Goal: Task Accomplishment & Management: Manage account settings

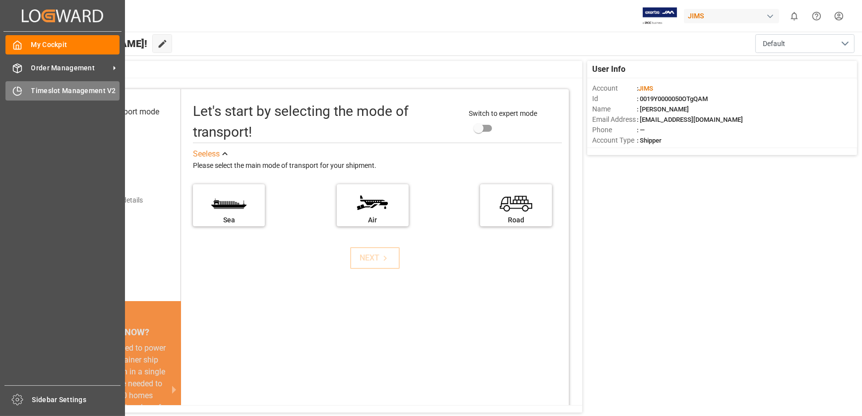
click at [22, 82] on div "Timeslot Management V2 Timeslot Management V2" at bounding box center [62, 90] width 114 height 19
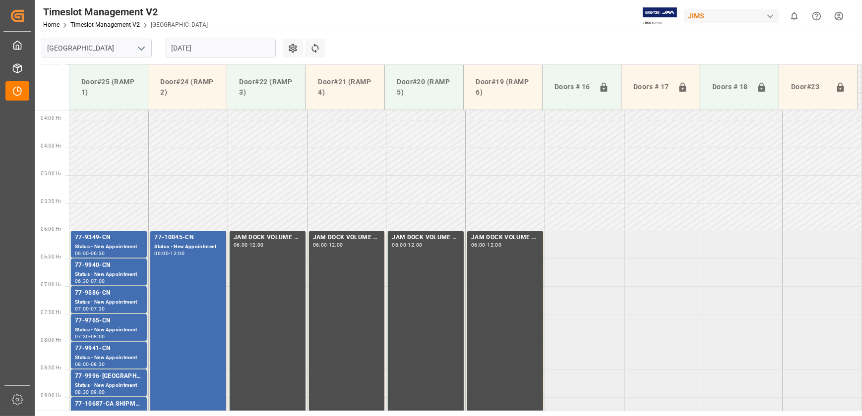
scroll to position [302, 0]
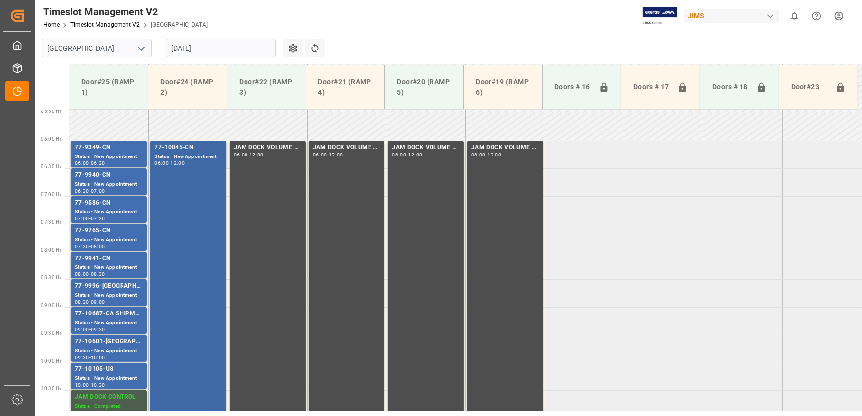
click at [183, 217] on div "77-10045-CN Status - New Appointment 06:00 - 12:00" at bounding box center [188, 307] width 68 height 328
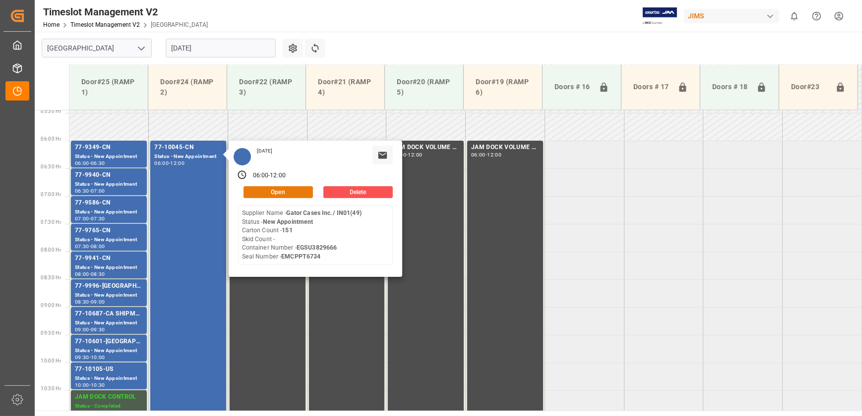
click at [283, 192] on button "Open" at bounding box center [277, 192] width 69 height 12
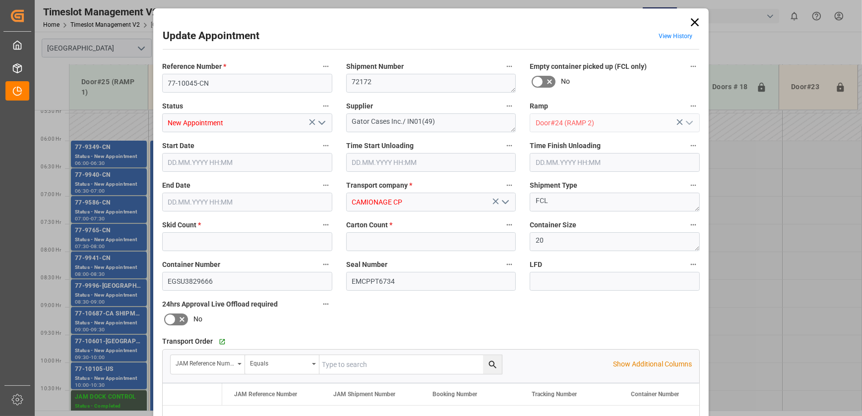
type input "0"
type input "151"
type input "[DATE] 06:00"
type input "[DATE] 12:00"
type input "[DATE] 13:48"
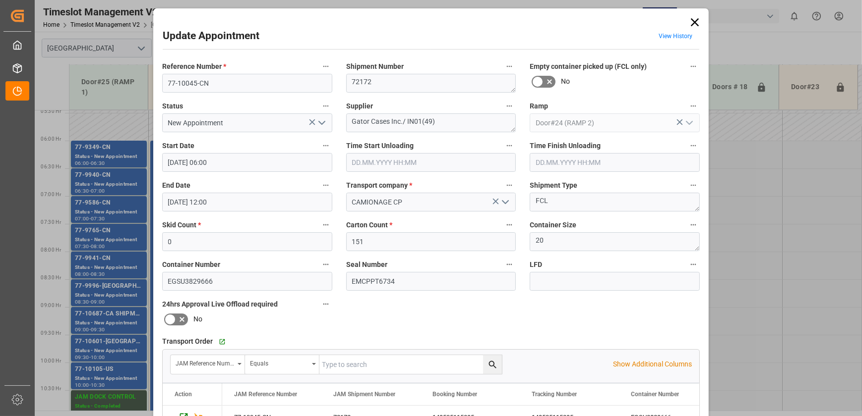
click at [749, 221] on div "Update Appointment View History Reference Number * 77-10045-CN Shipment Number …" at bounding box center [431, 208] width 862 height 416
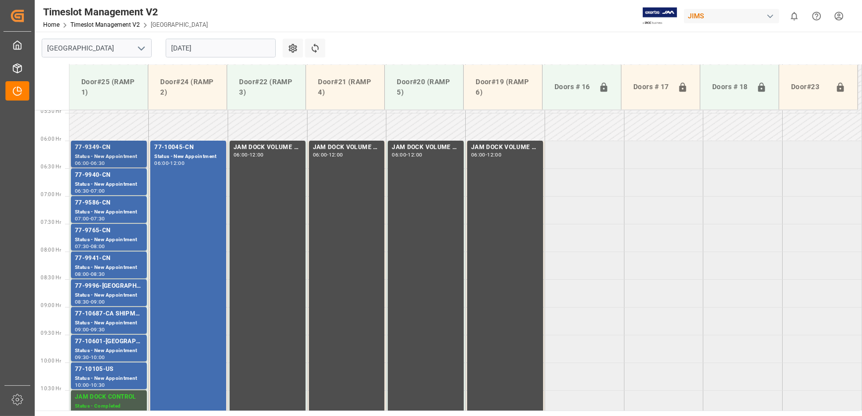
click at [130, 149] on div "77-9349-CN" at bounding box center [109, 148] width 68 height 10
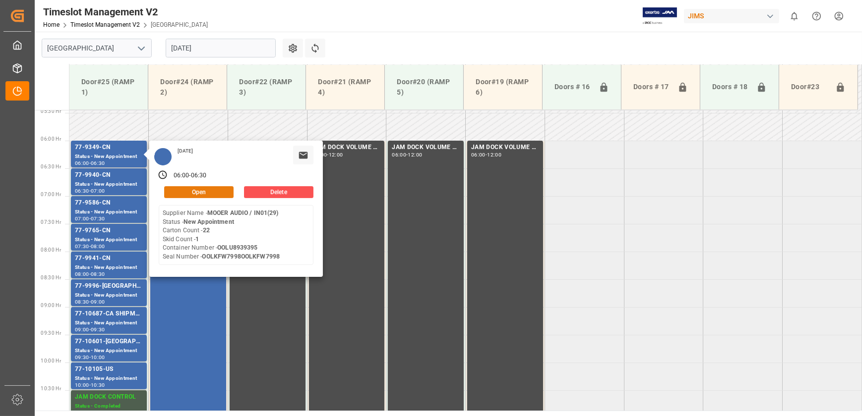
click at [201, 192] on button "Open" at bounding box center [198, 192] width 69 height 12
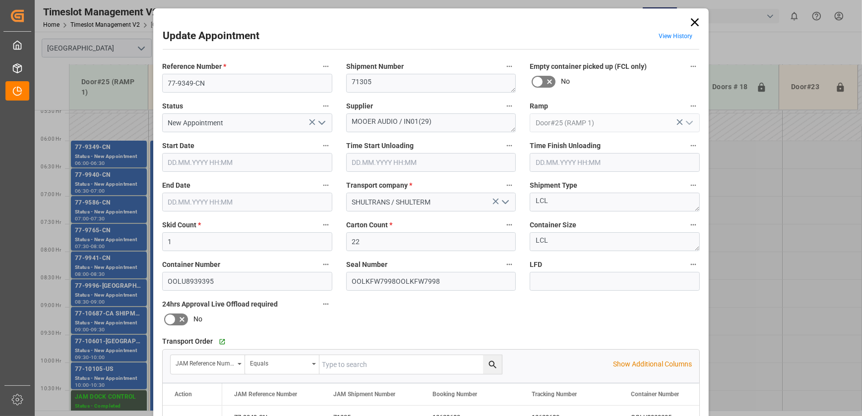
type input "[DATE] 06:00"
type input "[DATE] 06:30"
type input "[DATE] 11:23"
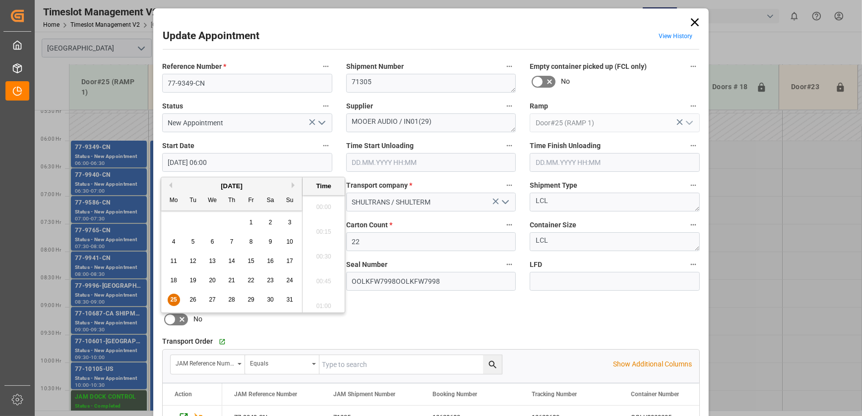
click at [271, 159] on input "[DATE] 06:00" at bounding box center [247, 162] width 170 height 19
click at [507, 163] on input "text" at bounding box center [431, 162] width 170 height 19
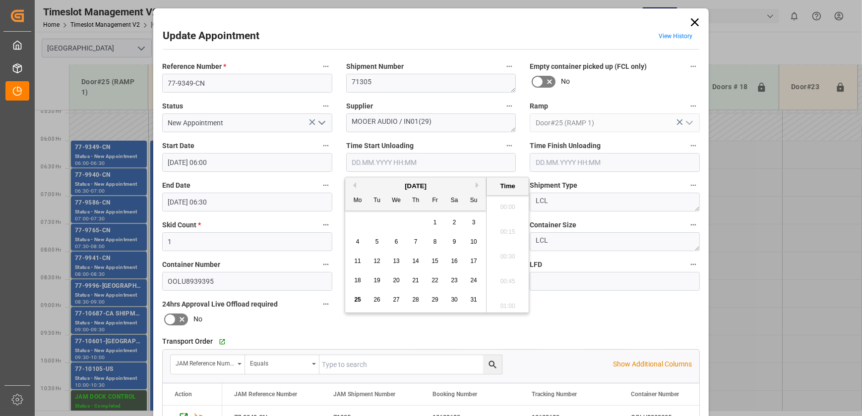
scroll to position [771, 0]
click at [476, 166] on input "text" at bounding box center [431, 162] width 170 height 19
click at [354, 300] on span "25" at bounding box center [357, 299] width 6 height 7
click at [512, 255] on li "08:15" at bounding box center [507, 254] width 42 height 25
type input "[DATE] 08:15"
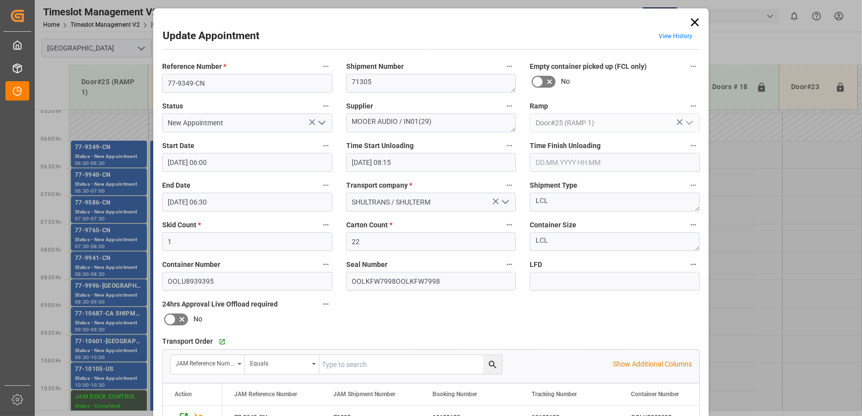
click at [325, 124] on icon "open menu" at bounding box center [322, 123] width 12 height 12
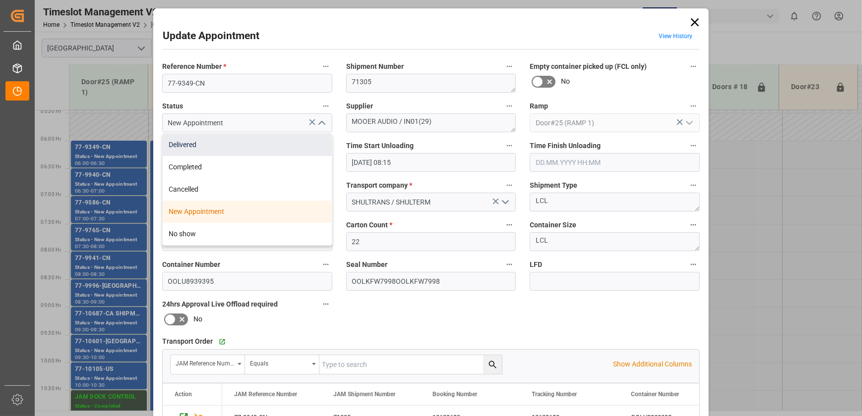
click at [285, 143] on div "Delivered" at bounding box center [247, 145] width 169 height 22
type input "Delivered"
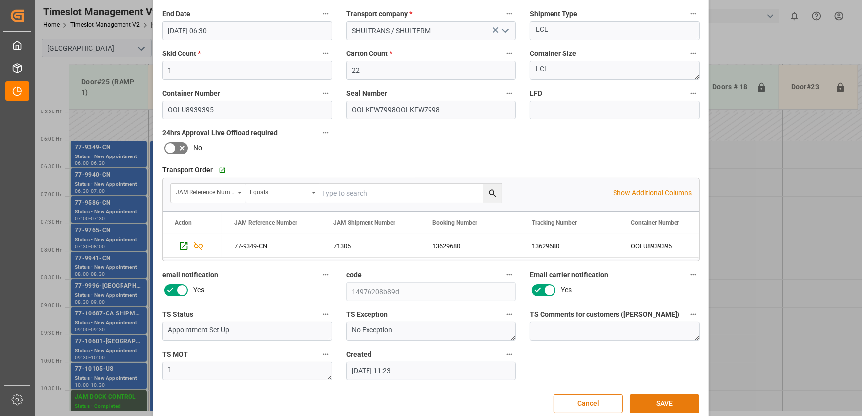
scroll to position [185, 0]
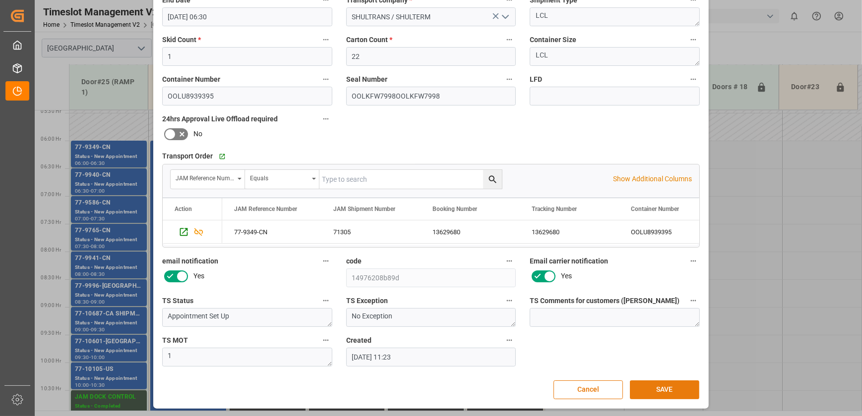
click at [651, 385] on button "SAVE" at bounding box center [664, 390] width 69 height 19
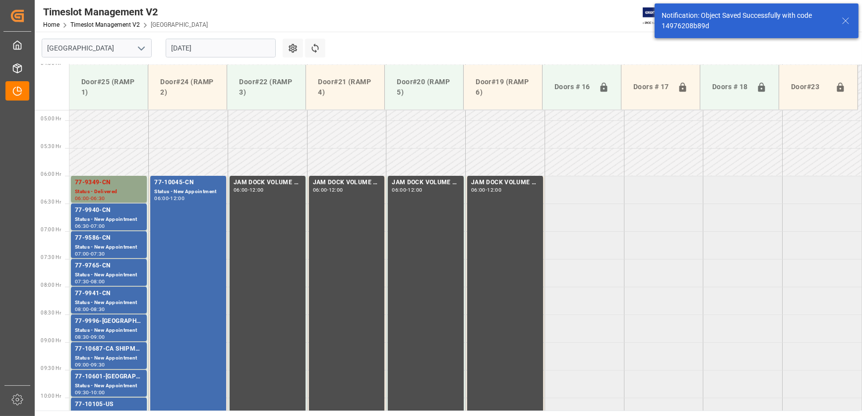
scroll to position [282, 0]
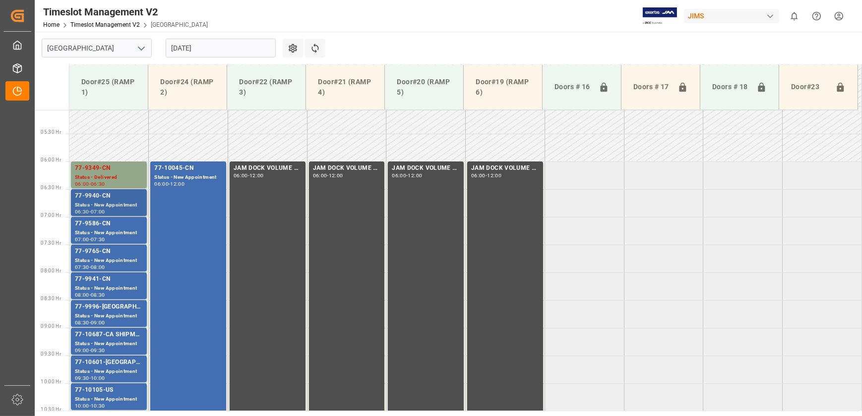
click at [117, 196] on div "77-9940-CN" at bounding box center [109, 196] width 68 height 10
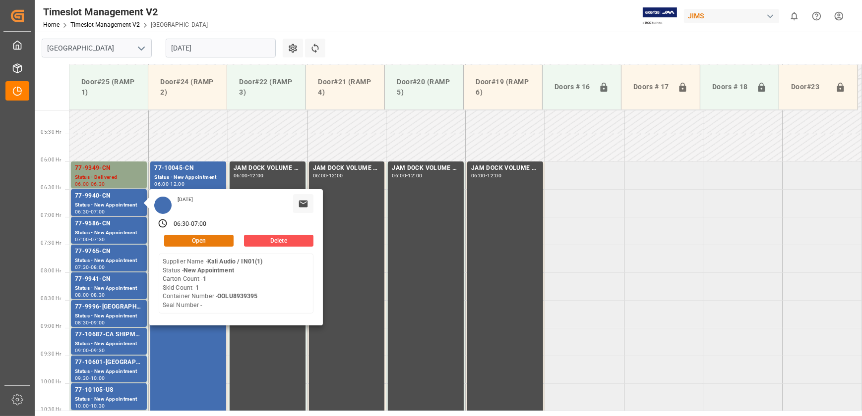
click at [195, 235] on button "Open" at bounding box center [198, 241] width 69 height 12
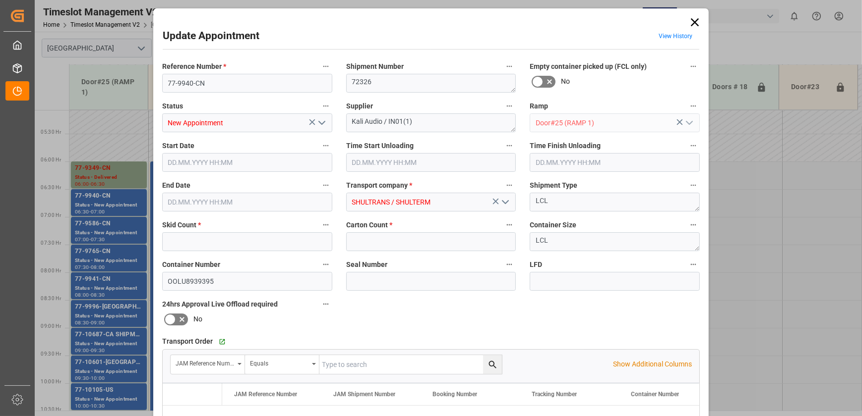
type input "1"
type input "[DATE] 06:30"
type input "[DATE] 07:00"
type input "[DATE] 11:22"
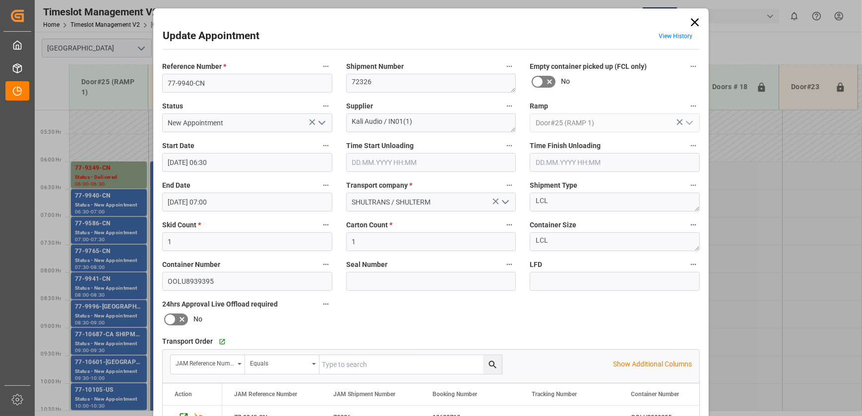
click at [446, 161] on input "text" at bounding box center [431, 162] width 170 height 19
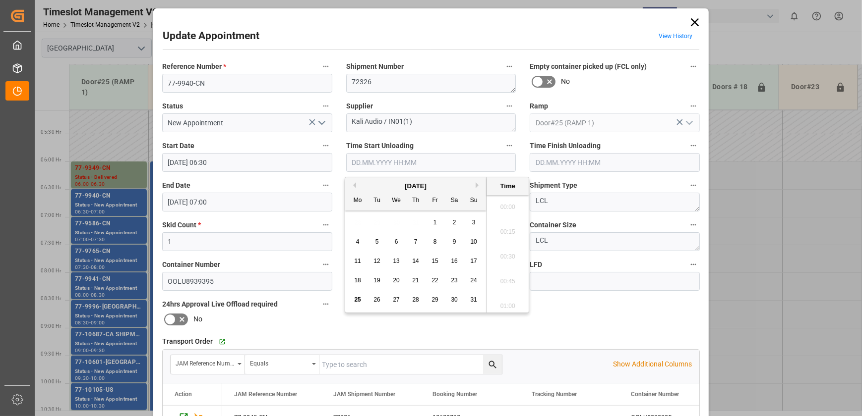
scroll to position [771, 0]
click at [355, 298] on span "25" at bounding box center [357, 299] width 6 height 7
click at [505, 251] on li "08:15" at bounding box center [507, 254] width 42 height 25
type input "[DATE] 08:15"
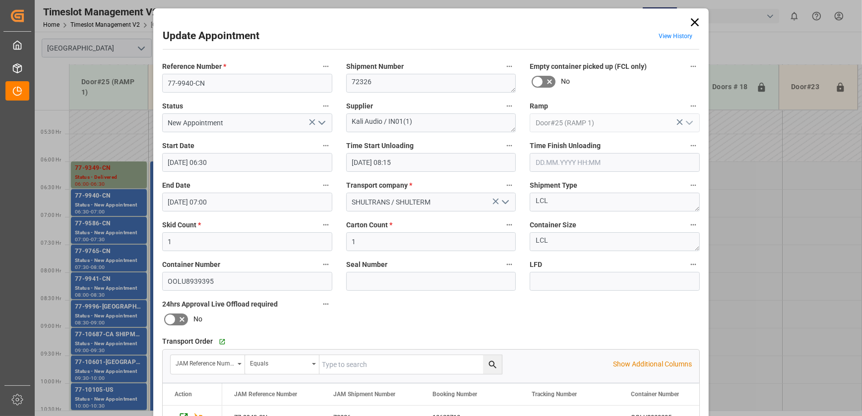
click at [417, 159] on input "[DATE] 08:15" at bounding box center [431, 162] width 170 height 19
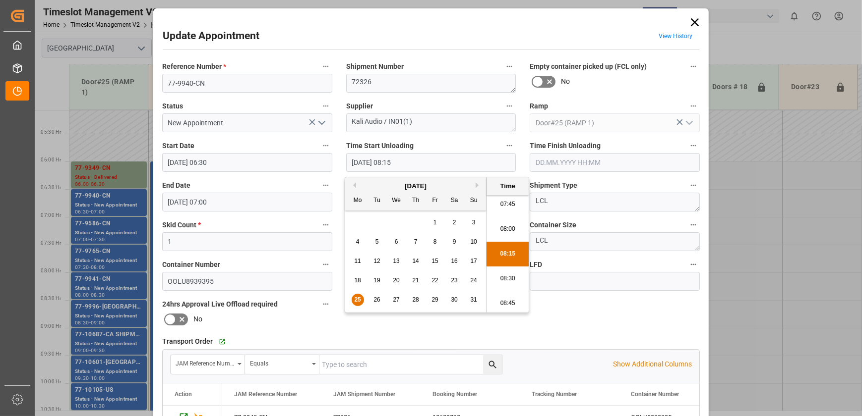
click at [417, 159] on input "[DATE] 08:15" at bounding box center [431, 162] width 170 height 19
click at [320, 121] on icon "open menu" at bounding box center [322, 123] width 12 height 12
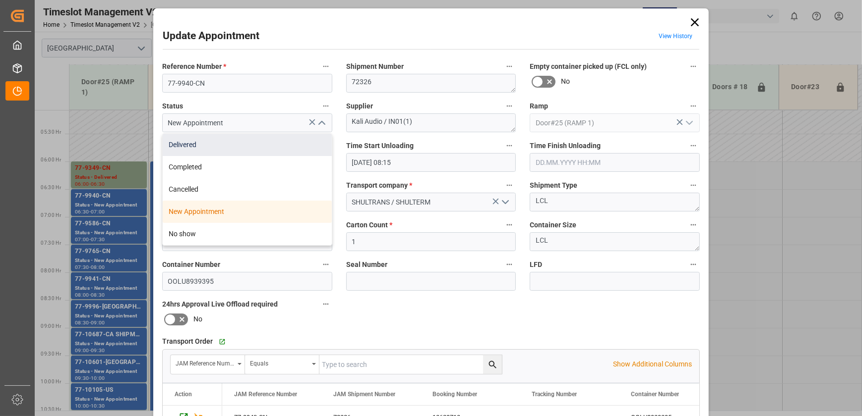
click at [288, 149] on div "Delivered" at bounding box center [247, 145] width 169 height 22
type input "Delivered"
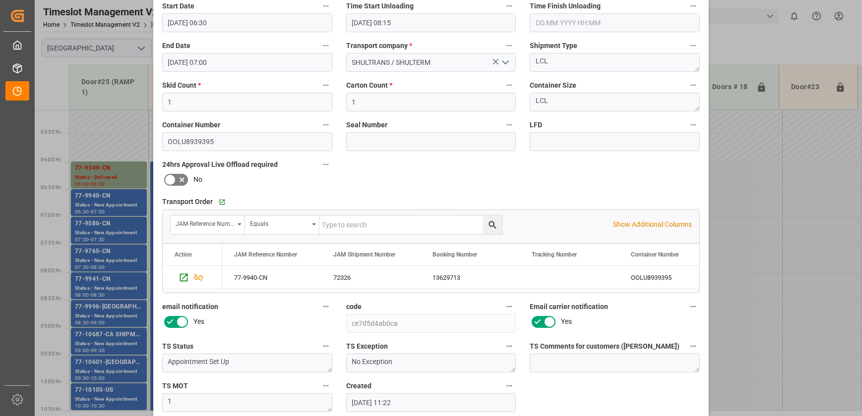
scroll to position [185, 0]
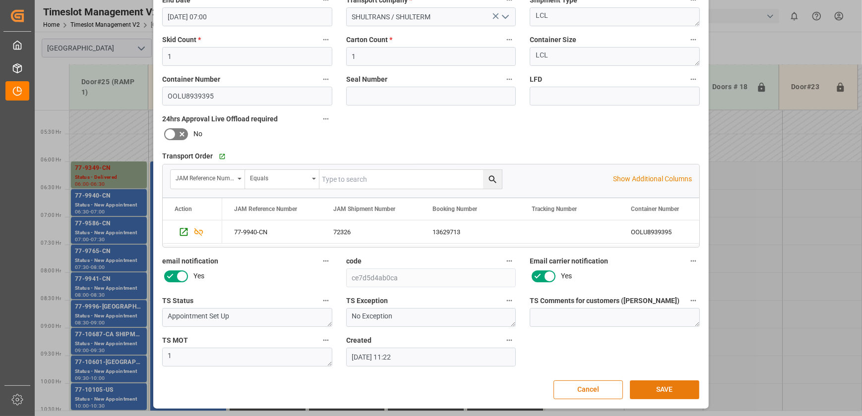
click at [668, 383] on button "SAVE" at bounding box center [664, 390] width 69 height 19
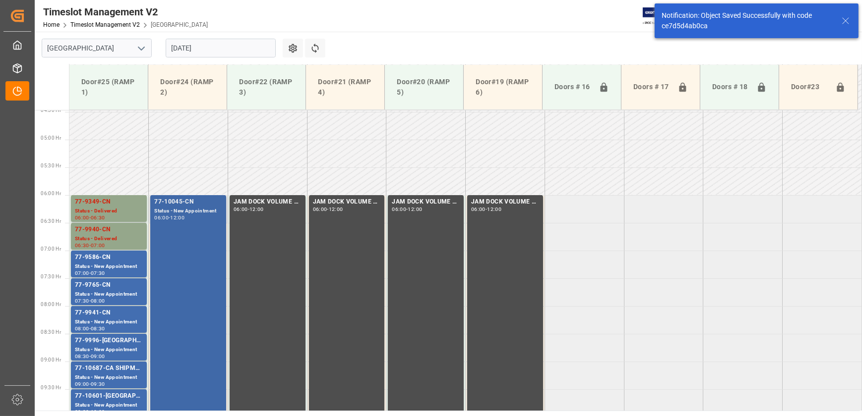
scroll to position [282, 0]
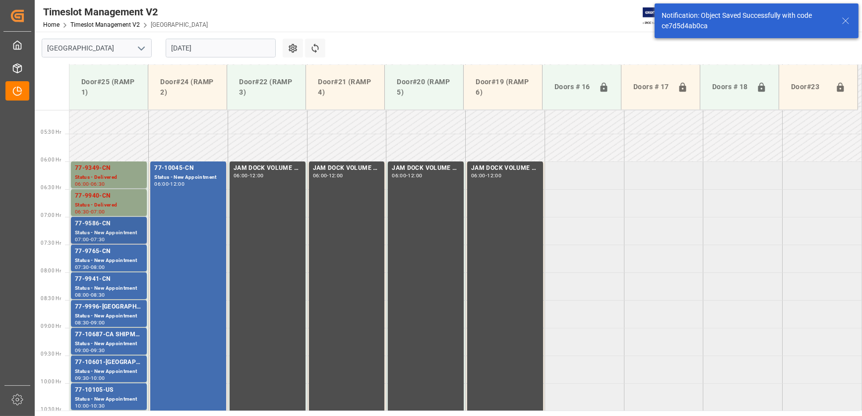
click at [99, 218] on div "77-9586-CN Status - New Appointment 07:00 - 07:30" at bounding box center [109, 230] width 76 height 27
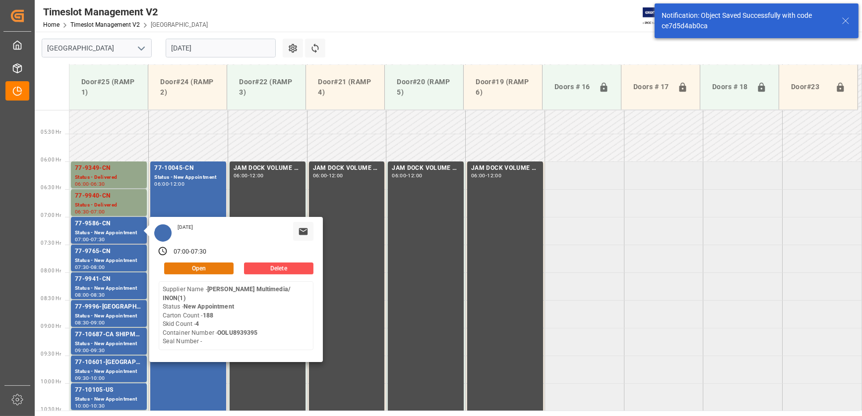
click at [195, 263] on button "Open" at bounding box center [198, 269] width 69 height 12
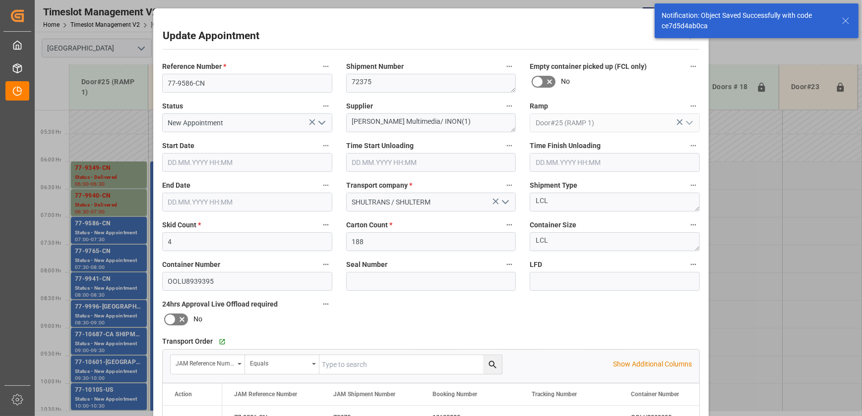
type input "[DATE] 07:00"
type input "[DATE] 07:30"
type input "[DATE] 11:22"
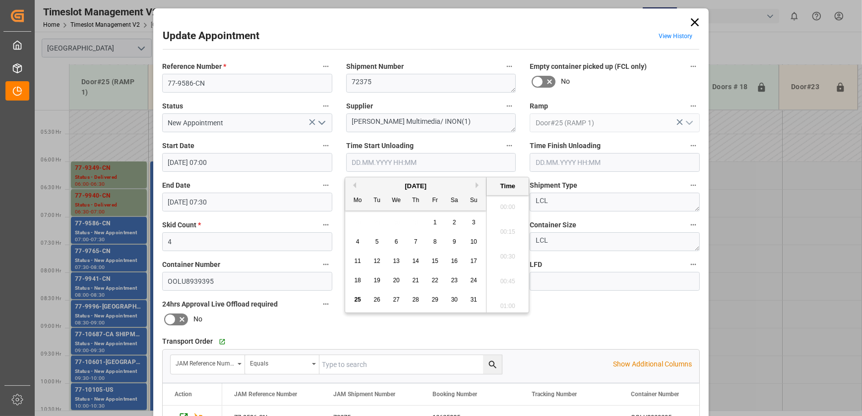
click at [441, 162] on input "text" at bounding box center [431, 162] width 170 height 19
paste input "[DATE] 08:15"
type input "[DATE] 08:15"
click at [322, 122] on polyline "open menu" at bounding box center [322, 122] width 6 height 3
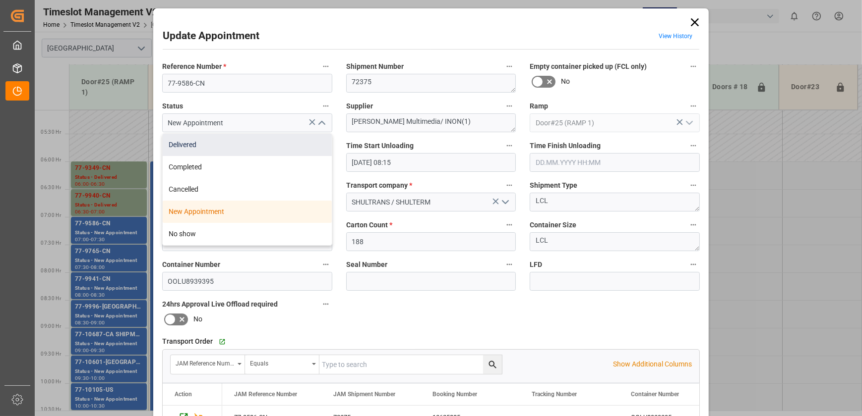
click at [284, 150] on div "Delivered" at bounding box center [247, 145] width 169 height 22
type input "Delivered"
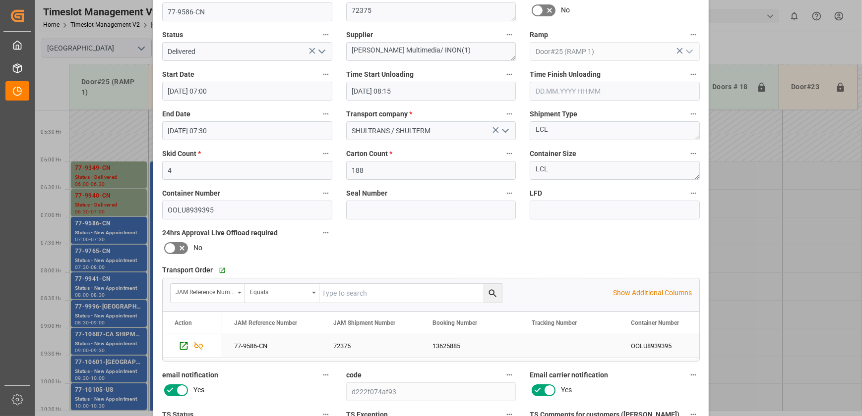
scroll to position [185, 0]
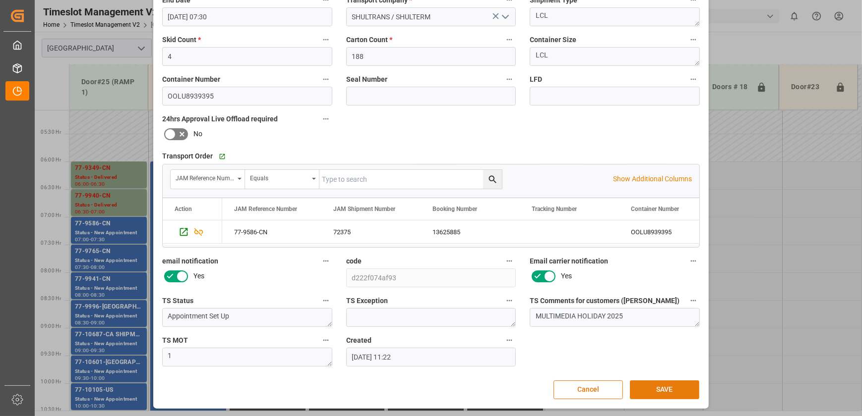
click at [677, 381] on button "SAVE" at bounding box center [664, 390] width 69 height 19
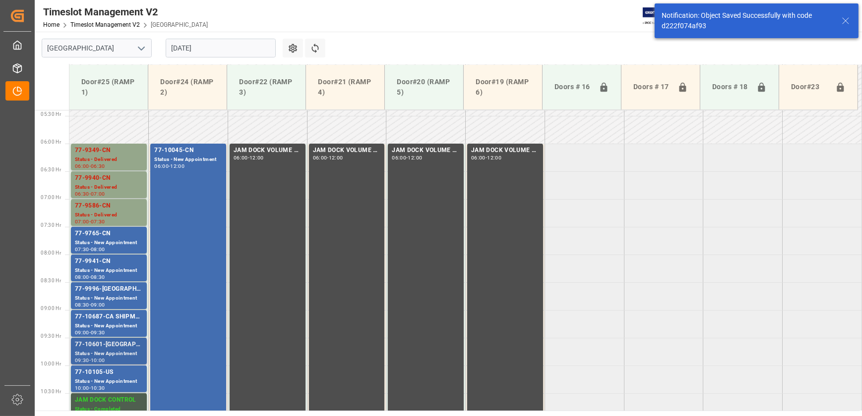
scroll to position [337, 0]
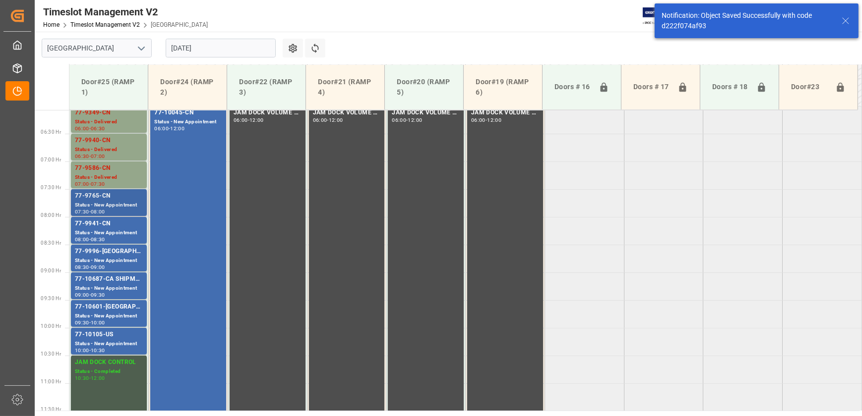
click at [129, 208] on div "Status - New Appointment" at bounding box center [109, 205] width 68 height 8
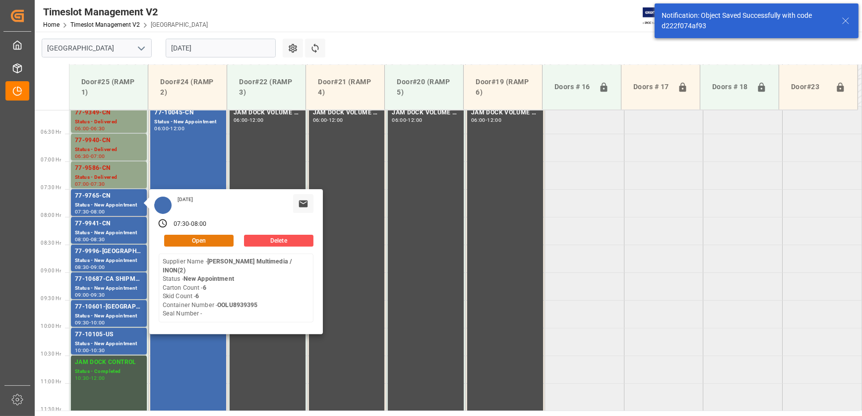
click at [210, 235] on button "Open" at bounding box center [198, 241] width 69 height 12
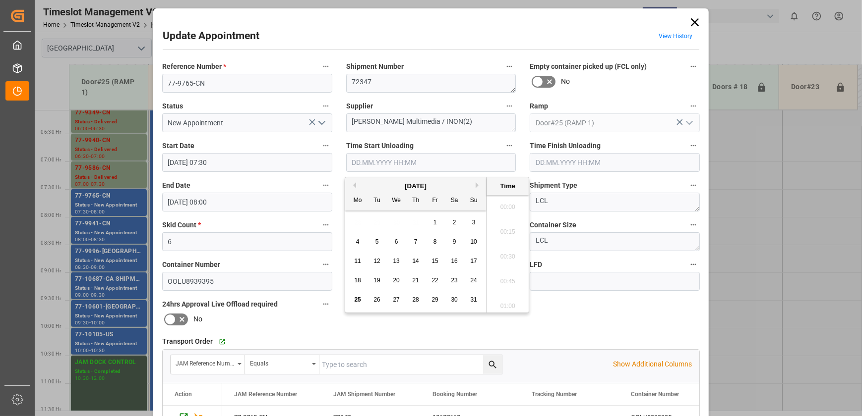
click at [477, 164] on input "text" at bounding box center [431, 162] width 170 height 19
click at [358, 299] on span "25" at bounding box center [357, 299] width 6 height 7
click at [508, 258] on li "08:15" at bounding box center [507, 254] width 42 height 25
type input "[DATE] 08:15"
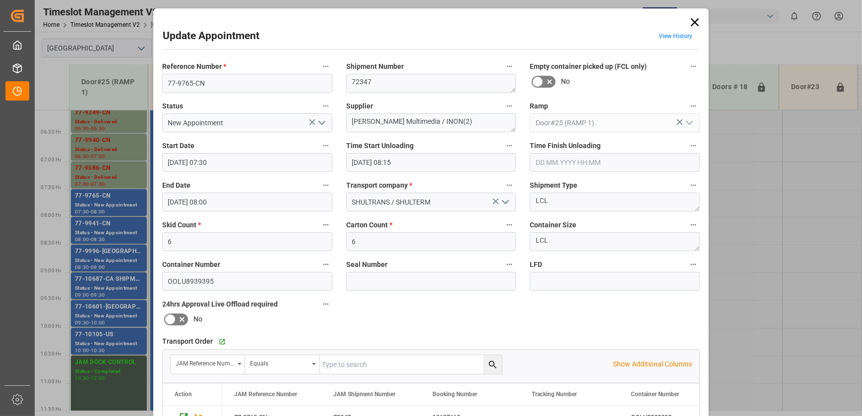
click at [319, 123] on polyline "open menu" at bounding box center [322, 122] width 6 height 3
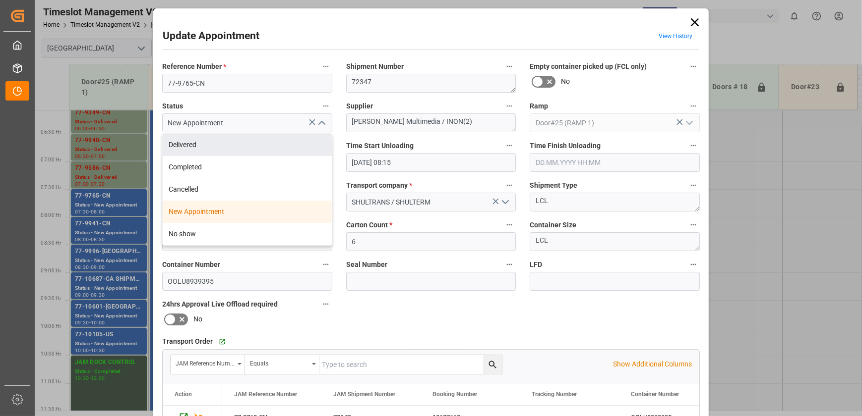
click at [288, 150] on div "Delivered" at bounding box center [247, 145] width 169 height 22
type input "Delivered"
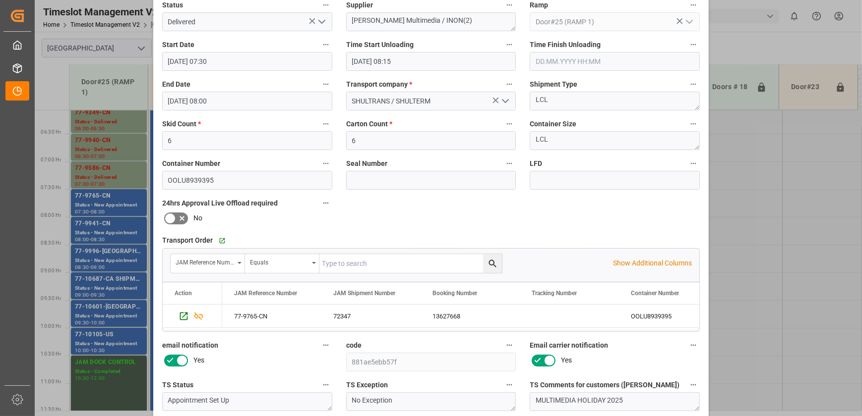
scroll to position [185, 0]
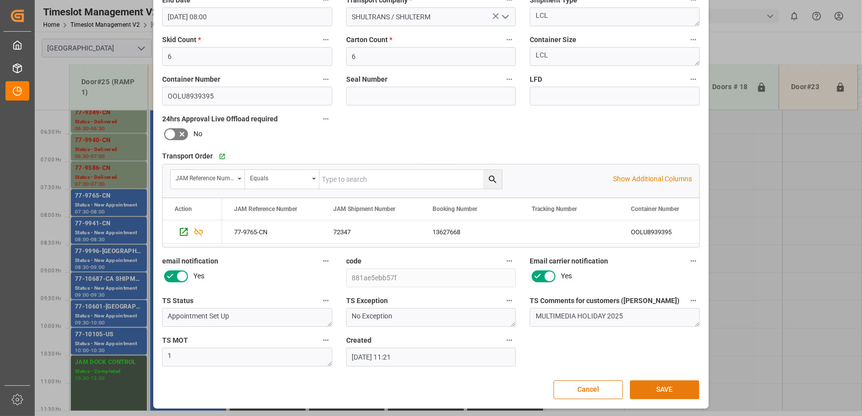
click at [653, 387] on button "SAVE" at bounding box center [664, 390] width 69 height 19
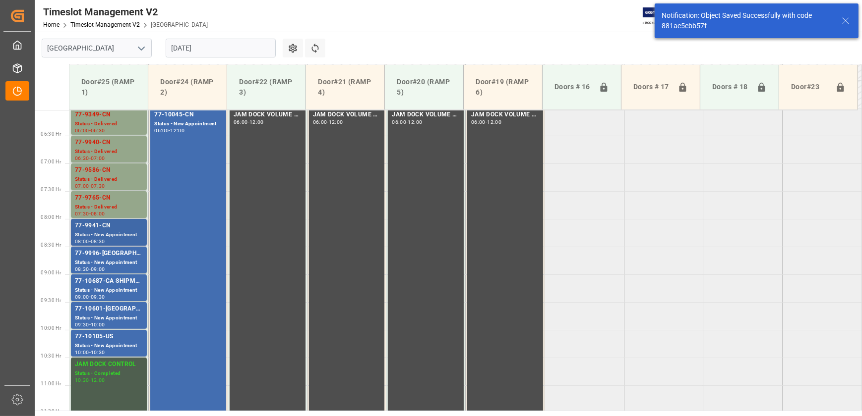
scroll to position [337, 0]
click at [134, 229] on div "Status - New Appointment" at bounding box center [109, 233] width 68 height 8
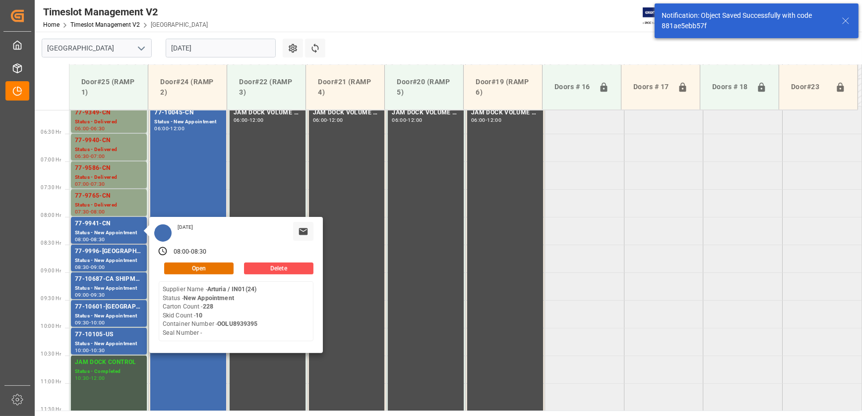
click at [203, 261] on div "[DATE] 08:00 - 08:30 Open Delete Supplier Name - Arturia / IN01(24) Status - Ne…" at bounding box center [235, 285] width 173 height 136
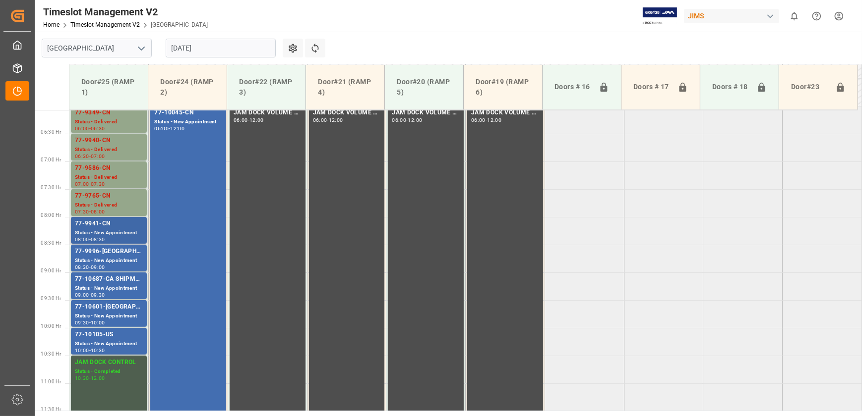
click at [125, 233] on div "Status - New Appointment" at bounding box center [109, 233] width 68 height 8
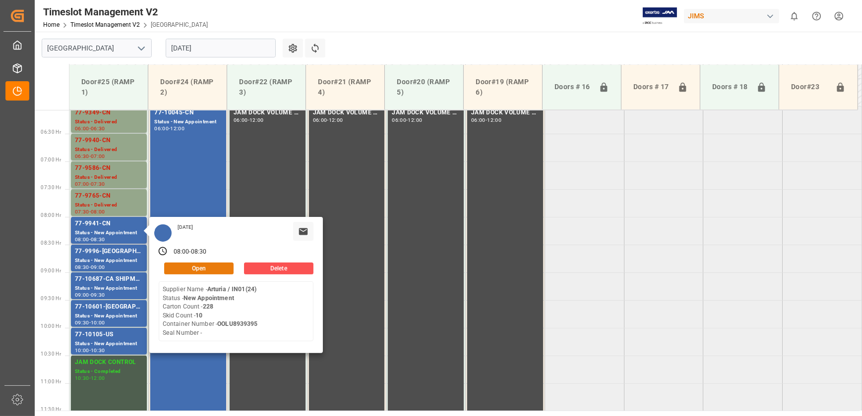
click at [181, 268] on button "Open" at bounding box center [198, 269] width 69 height 12
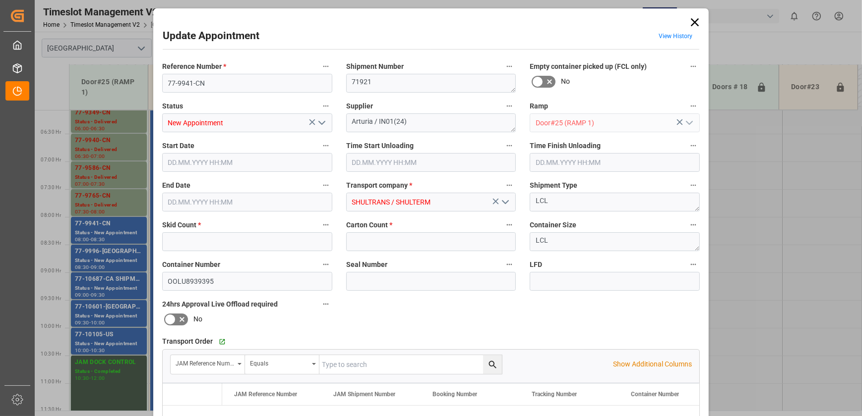
type input "10"
type input "228"
type input "[DATE] 08:00"
type input "[DATE] 08:30"
type input "[DATE] 11:20"
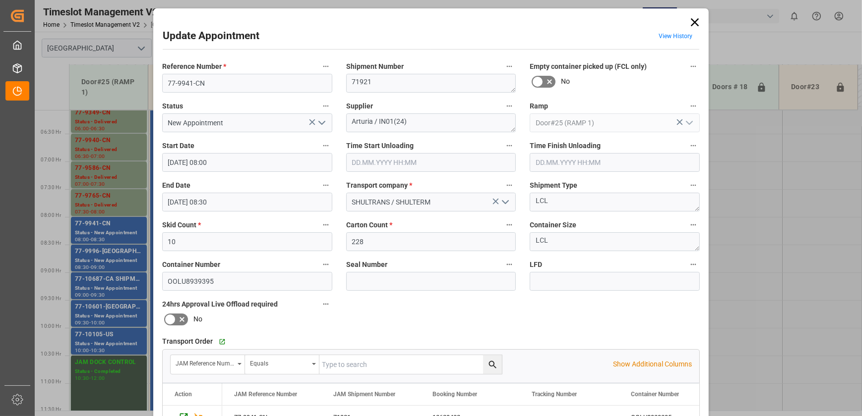
click at [463, 156] on input "text" at bounding box center [431, 162] width 170 height 19
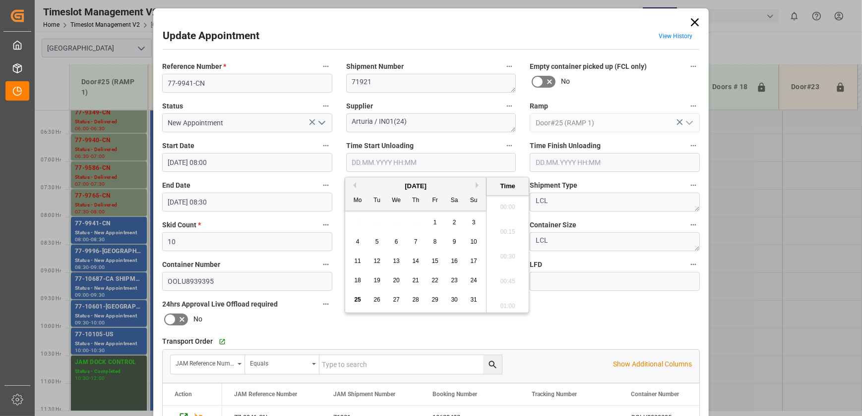
scroll to position [771, 0]
paste input "[DATE] 08:15"
type input "[DATE] 08:15"
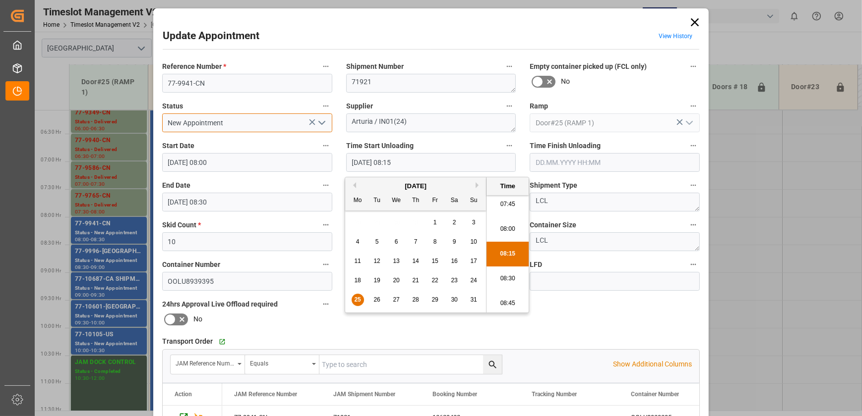
click at [213, 126] on input "New Appointment" at bounding box center [247, 123] width 170 height 19
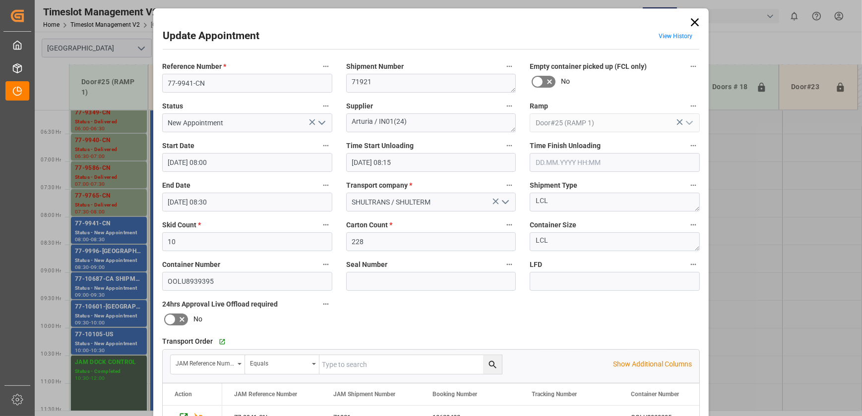
click at [320, 123] on icon "open menu" at bounding box center [322, 123] width 12 height 12
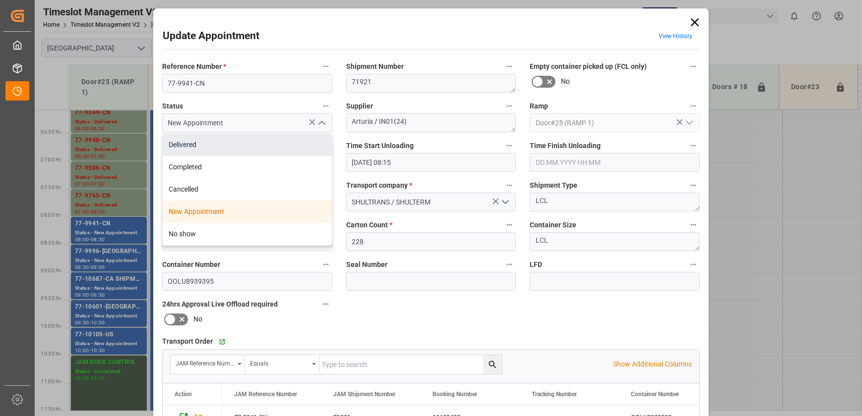
click at [298, 153] on div "Delivered" at bounding box center [247, 145] width 169 height 22
type input "Delivered"
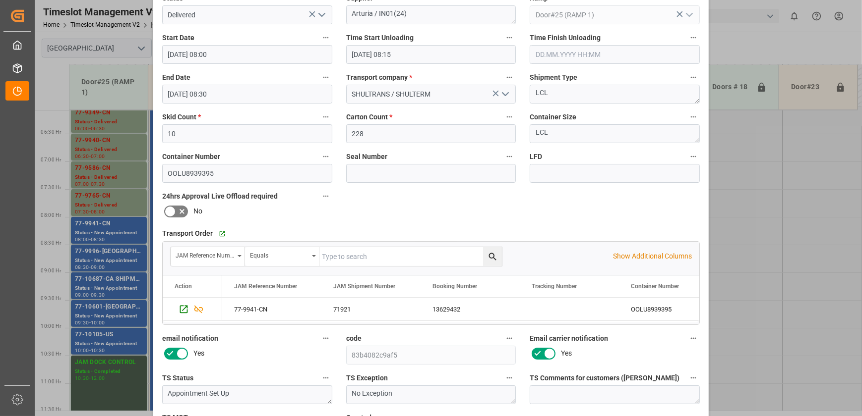
scroll to position [185, 0]
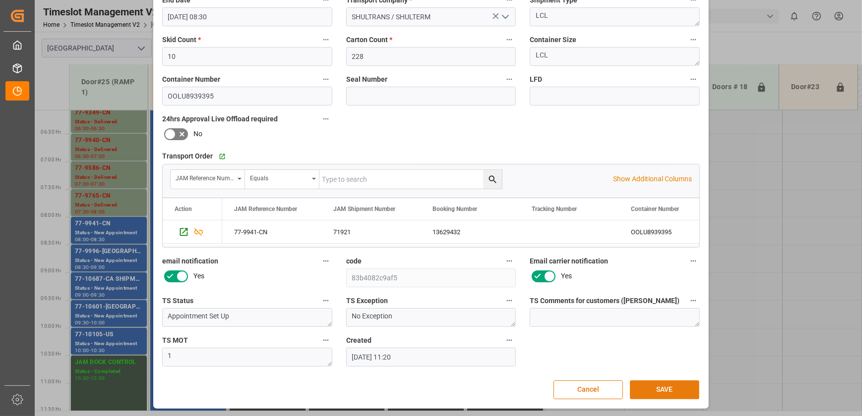
click at [664, 385] on button "SAVE" at bounding box center [664, 390] width 69 height 19
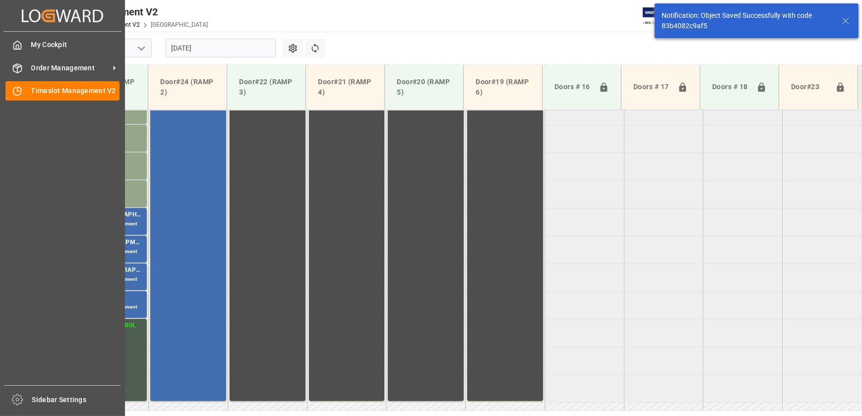
scroll to position [392, 0]
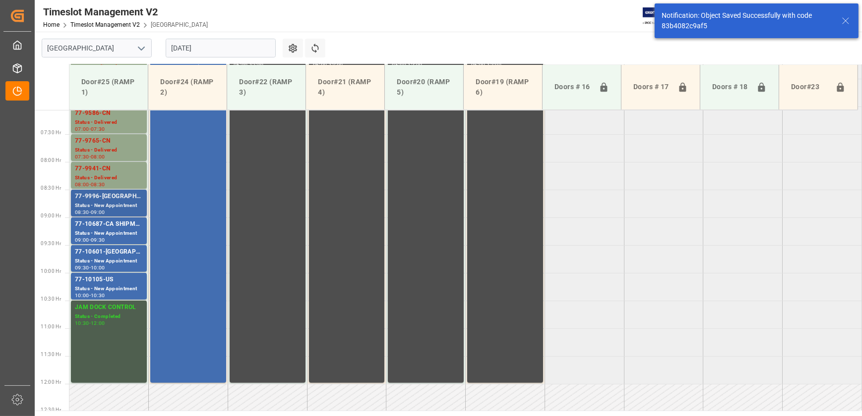
click at [132, 198] on div "77-9996-[GEOGRAPHIC_DATA]" at bounding box center [109, 197] width 68 height 10
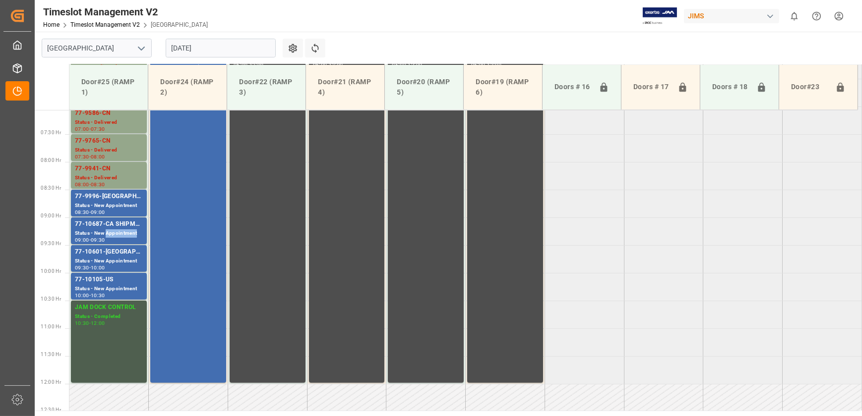
click at [114, 231] on div "Status - New Appointment" at bounding box center [109, 234] width 68 height 8
click at [100, 263] on div "Status - New Appointment" at bounding box center [109, 261] width 68 height 8
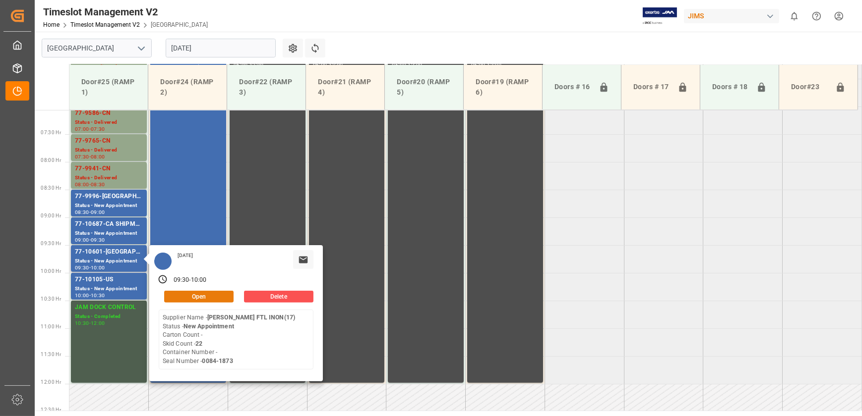
click at [202, 295] on button "Open" at bounding box center [198, 297] width 69 height 12
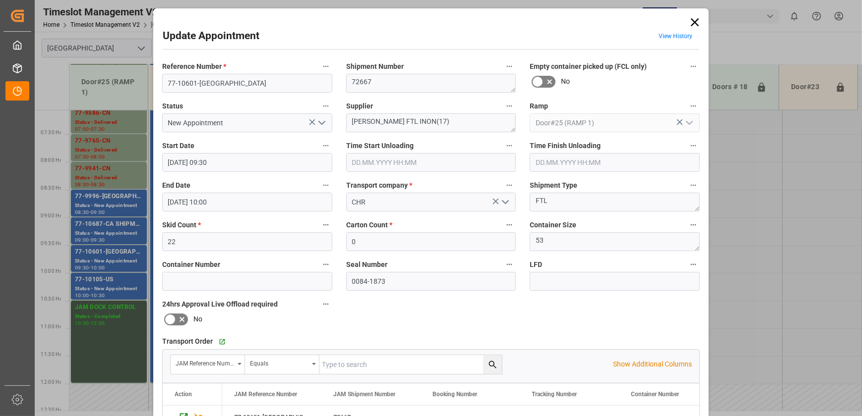
click at [396, 157] on input "text" at bounding box center [431, 162] width 170 height 19
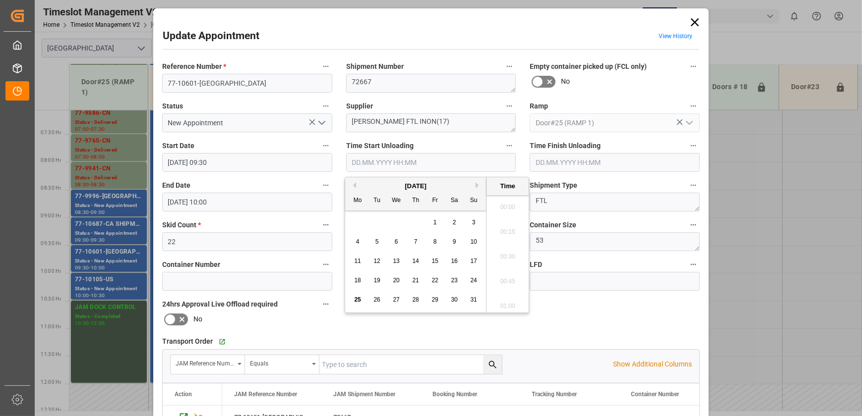
scroll to position [771, 0]
click at [355, 300] on span "25" at bounding box center [357, 299] width 6 height 7
click at [513, 230] on li "06:15" at bounding box center [507, 236] width 42 height 25
type input "[DATE] 06:15"
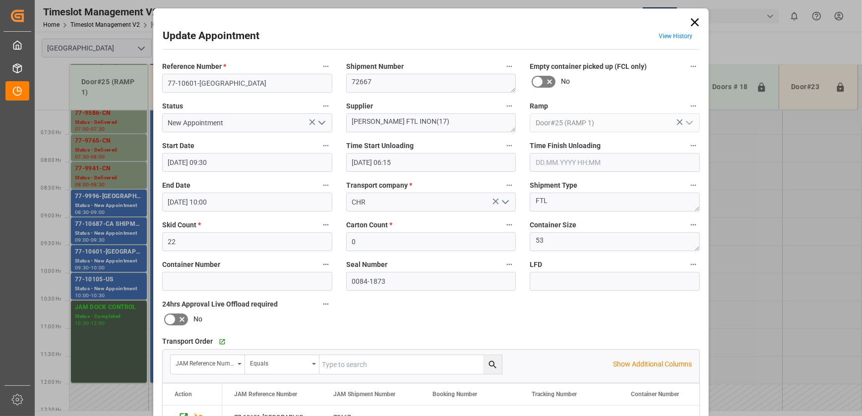
click at [318, 125] on icon "open menu" at bounding box center [322, 123] width 12 height 12
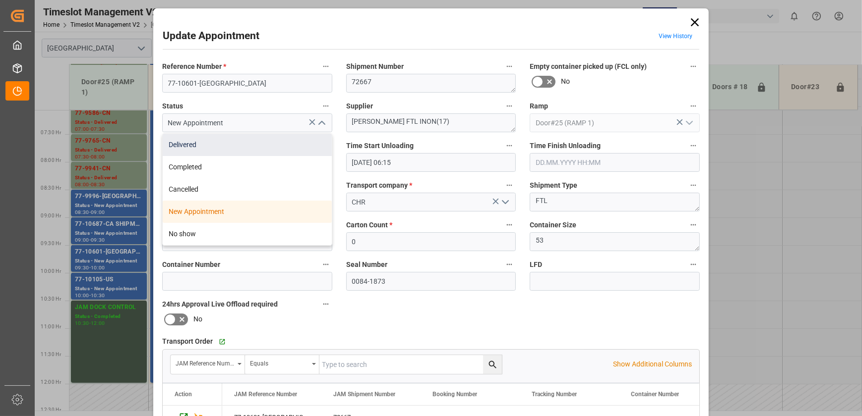
click at [311, 142] on div "Delivered" at bounding box center [247, 145] width 169 height 22
type input "Delivered"
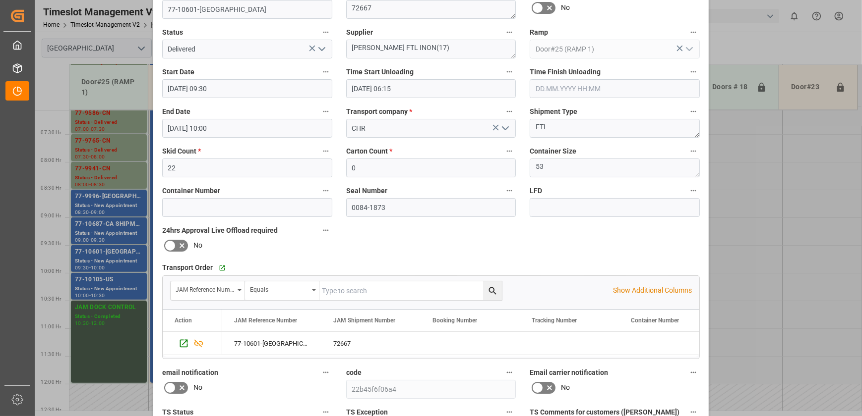
scroll to position [185, 0]
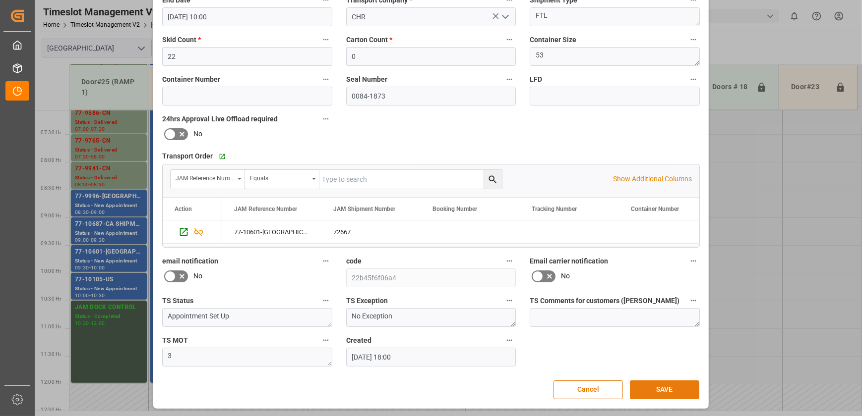
click at [638, 382] on button "SAVE" at bounding box center [664, 390] width 69 height 19
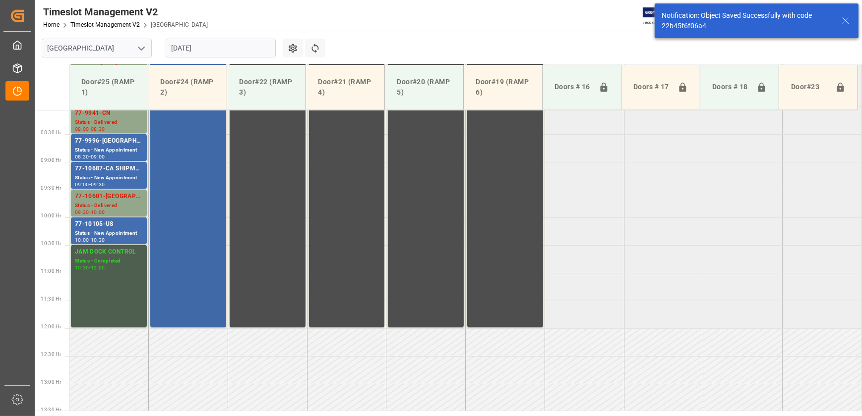
scroll to position [448, 0]
click at [194, 196] on div "77-10045-CN Status - New Appointment 06:00 - 12:00" at bounding box center [188, 161] width 68 height 328
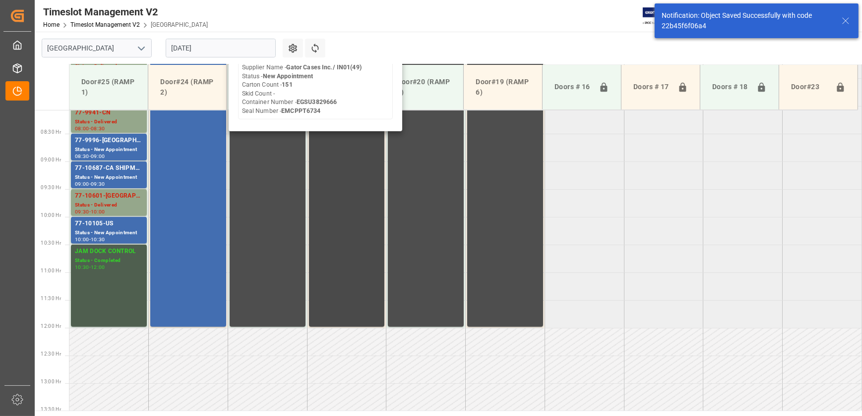
scroll to position [313, 0]
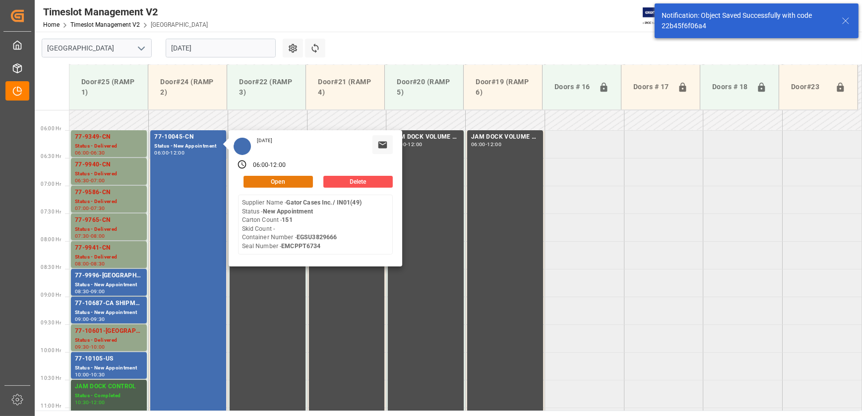
click at [293, 178] on button "Open" at bounding box center [277, 182] width 69 height 12
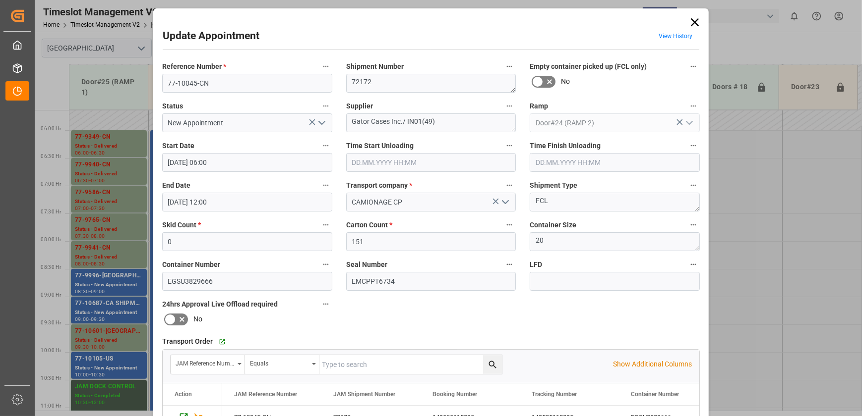
click at [448, 159] on input "text" at bounding box center [431, 162] width 170 height 19
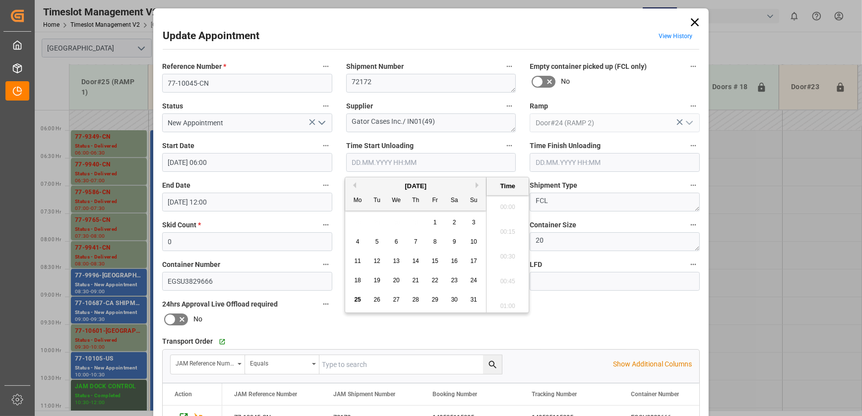
scroll to position [771, 0]
click at [357, 296] on div "25" at bounding box center [357, 300] width 12 height 12
click at [507, 213] on li "06:00" at bounding box center [507, 211] width 42 height 25
type input "[DATE] 06:00"
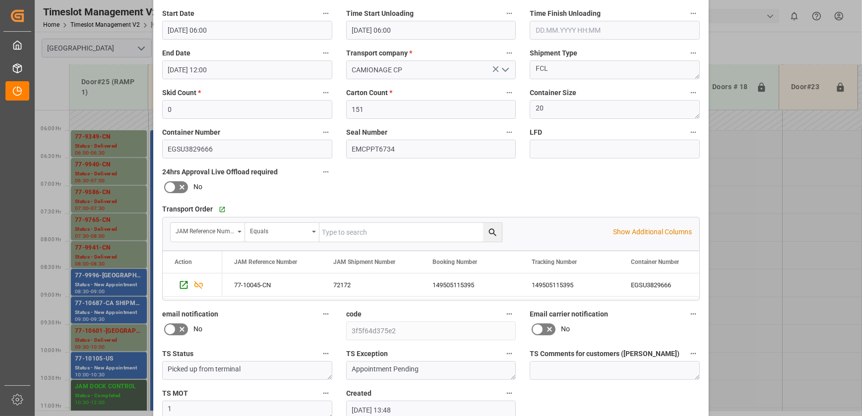
scroll to position [0, 0]
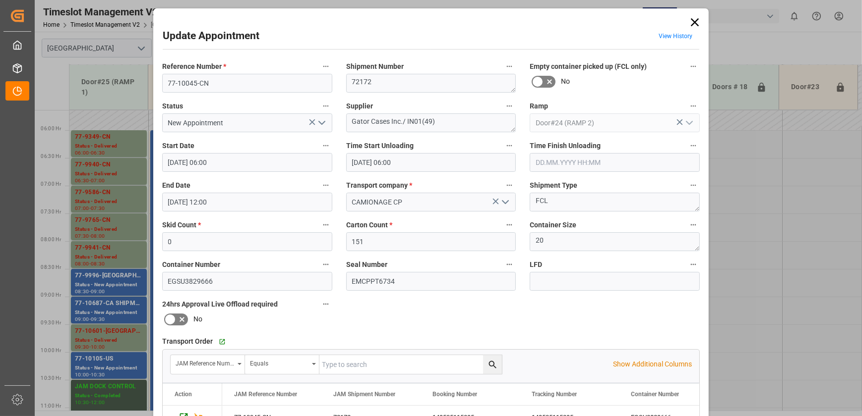
click at [322, 125] on icon "open menu" at bounding box center [322, 123] width 12 height 12
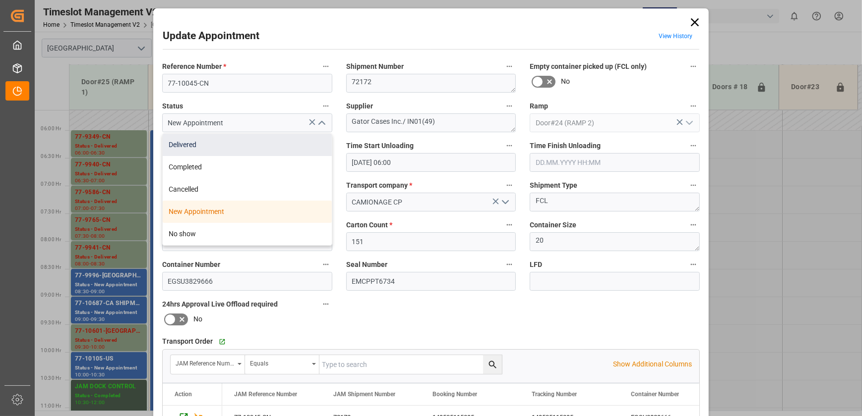
click at [312, 135] on div "Delivered" at bounding box center [247, 145] width 169 height 22
type input "Delivered"
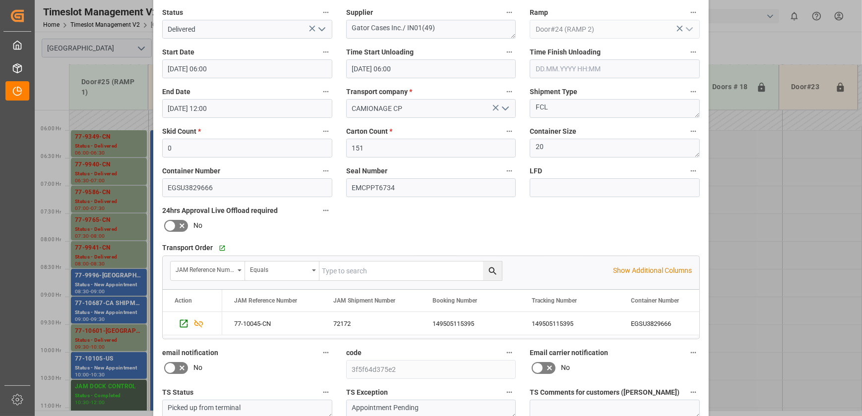
scroll to position [185, 0]
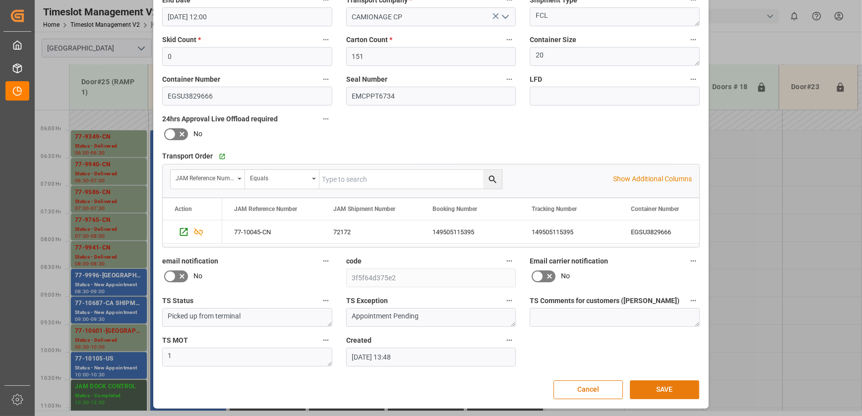
click at [644, 383] on button "SAVE" at bounding box center [664, 390] width 69 height 19
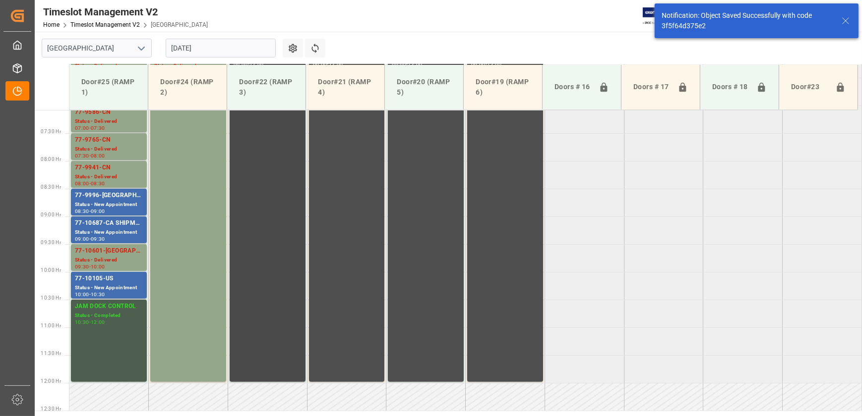
scroll to position [416, 0]
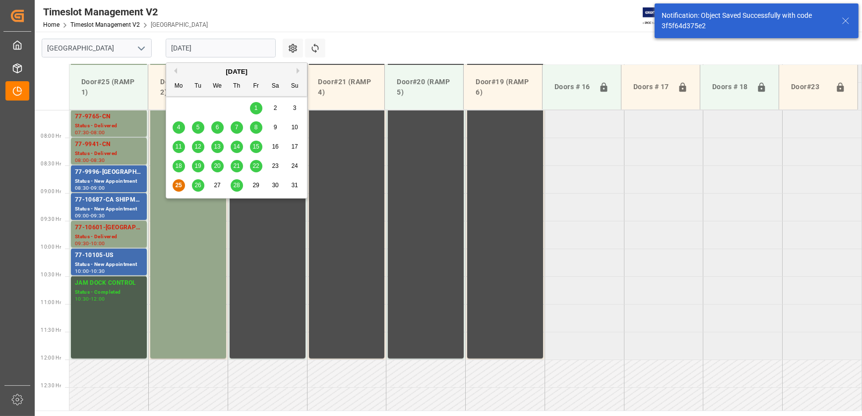
click at [225, 50] on input "[DATE]" at bounding box center [221, 48] width 110 height 19
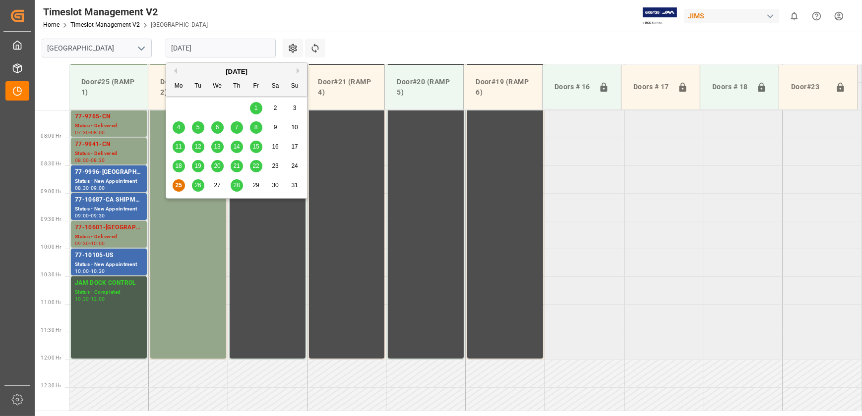
click at [197, 185] on span "26" at bounding box center [197, 185] width 6 height 7
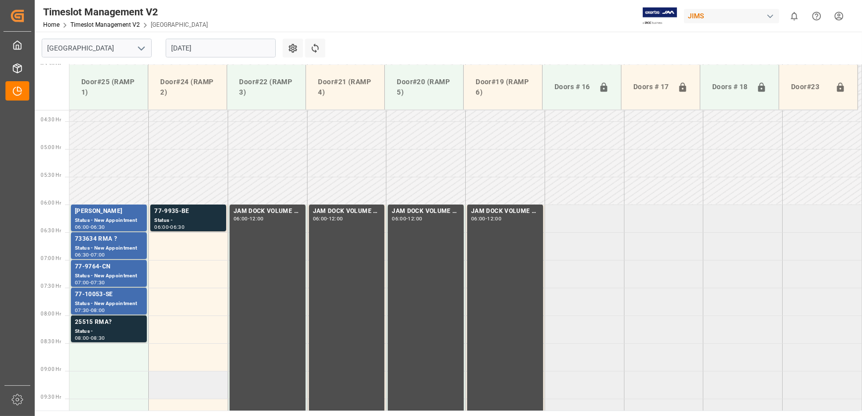
scroll to position [212, 0]
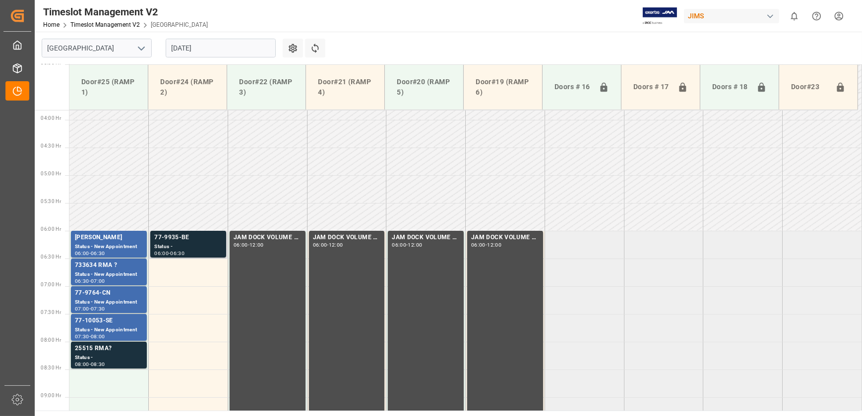
click at [201, 236] on div "77-9935-BE" at bounding box center [188, 238] width 68 height 10
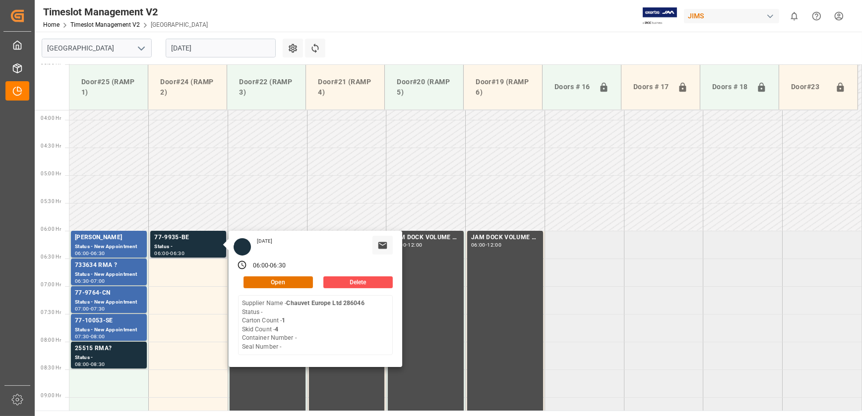
click at [290, 275] on div "[DATE] 06:00 - 06:30 Open Delete Supplier Name - Chauvet Europe Ltd 286046 Stat…" at bounding box center [315, 299] width 173 height 136
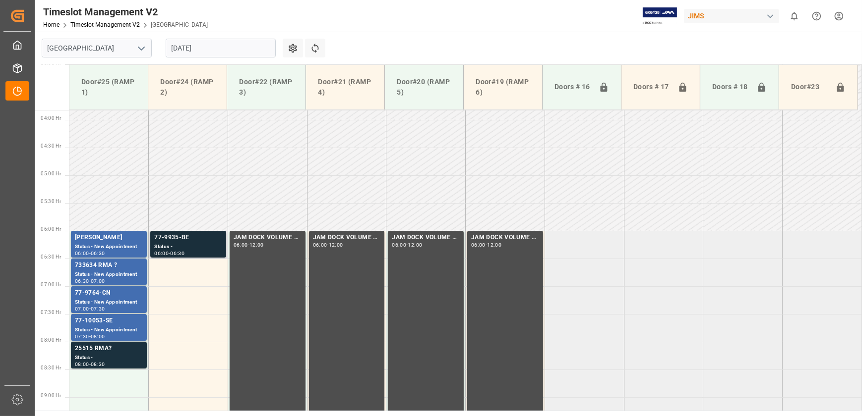
click at [201, 240] on div "77-9935-BE" at bounding box center [188, 238] width 68 height 10
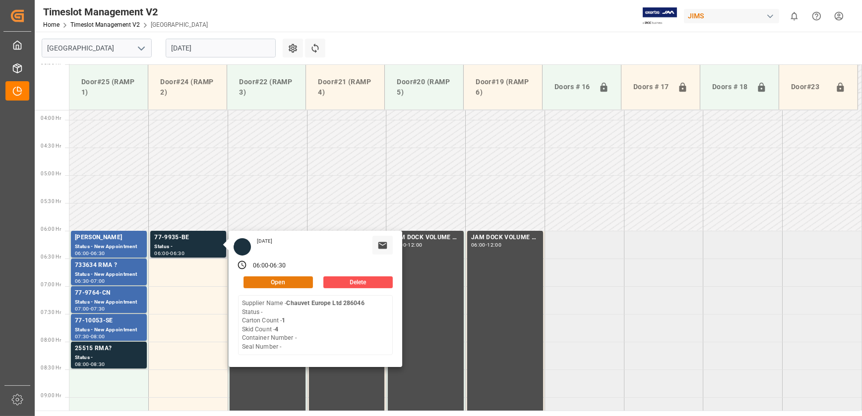
click at [276, 280] on button "Open" at bounding box center [277, 283] width 69 height 12
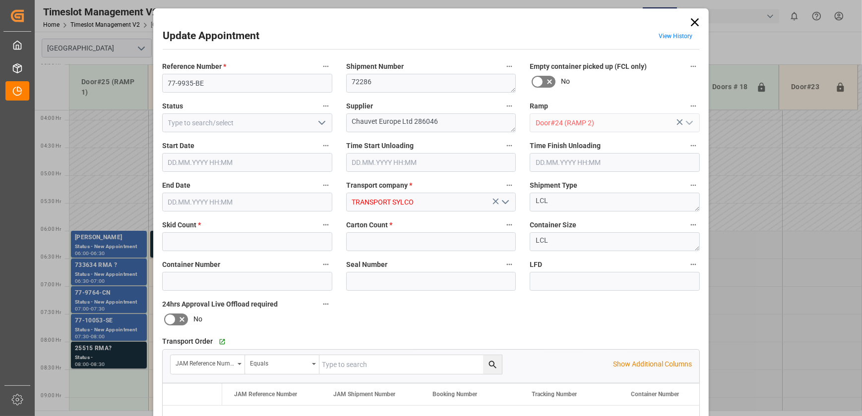
type input "4"
type input "1"
type input "[DATE] 06:00"
type input "[DATE] 06:30"
type input "[DATE] 11:45"
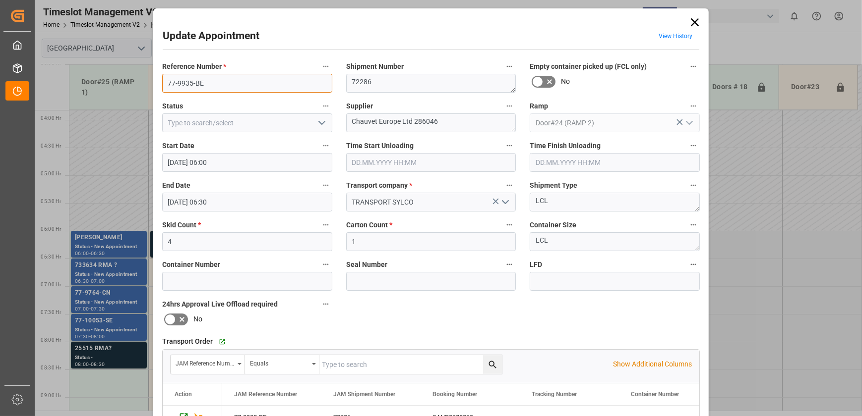
click at [260, 81] on input "77-9935-BE" at bounding box center [247, 83] width 170 height 19
drag, startPoint x: 445, startPoint y: 120, endPoint x: 375, endPoint y: 126, distance: 69.6
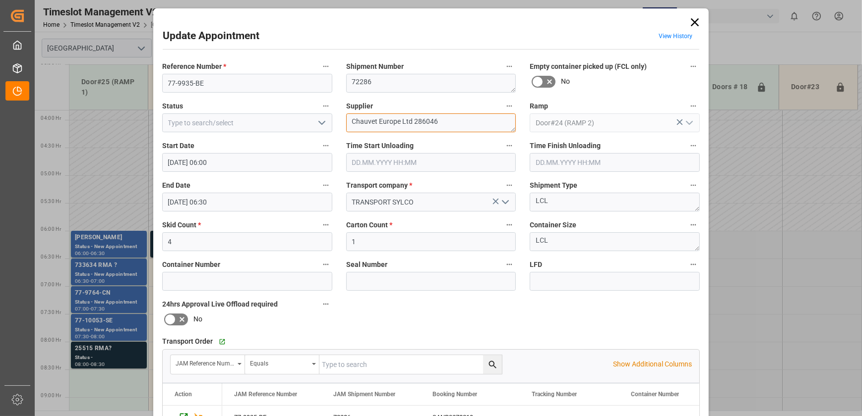
click at [375, 126] on textarea "Chauvet Europe Ltd 286046" at bounding box center [431, 123] width 170 height 19
click at [388, 120] on textarea "ChauvetINO^(14)" at bounding box center [431, 123] width 170 height 19
click at [368, 121] on textarea "Chauvet INO6(14)" at bounding box center [431, 123] width 170 height 19
type textarea "CHAUVETINO6(14)"
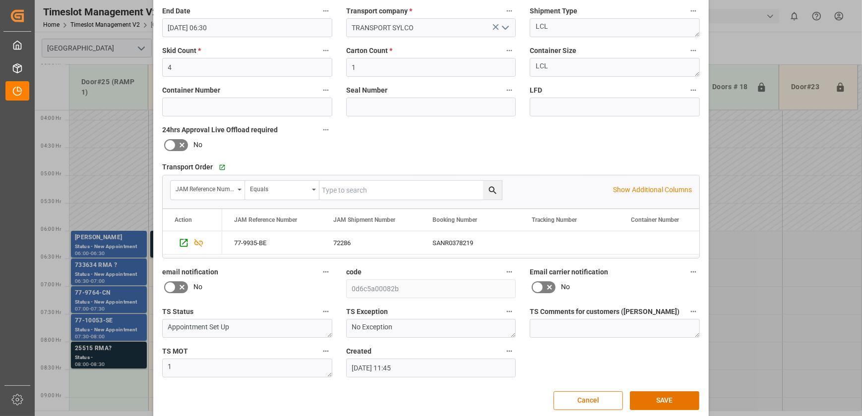
scroll to position [180, 0]
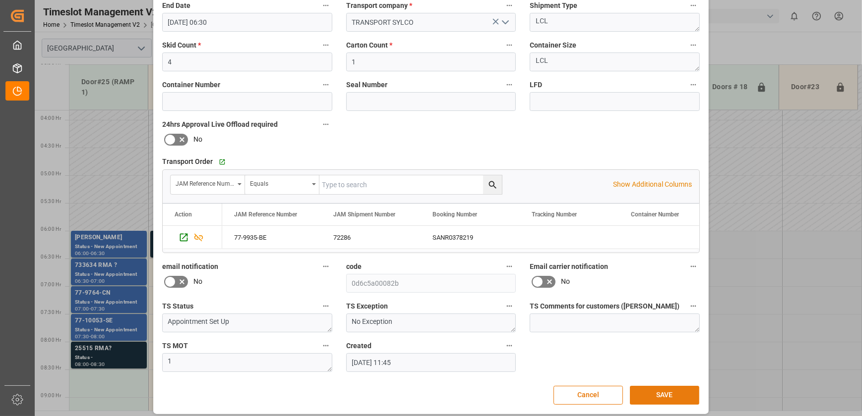
click at [683, 392] on button "SAVE" at bounding box center [664, 395] width 69 height 19
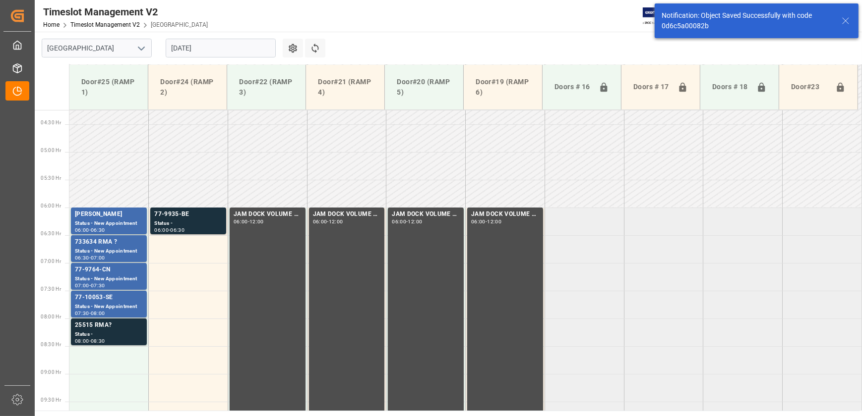
scroll to position [282, 0]
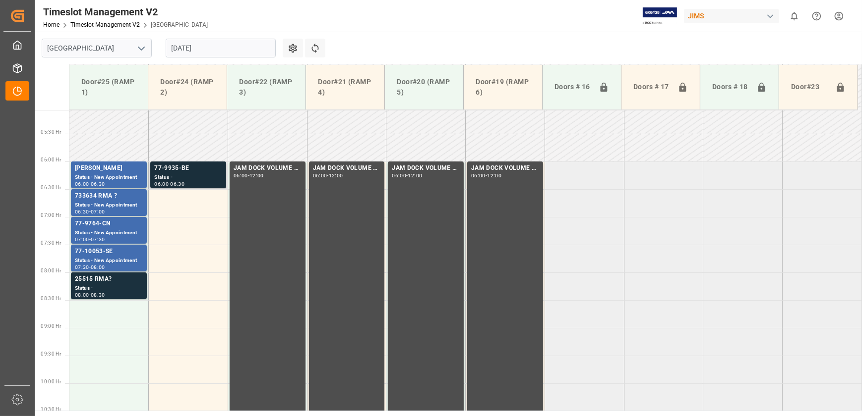
click at [184, 185] on div "06:30" at bounding box center [177, 184] width 14 height 4
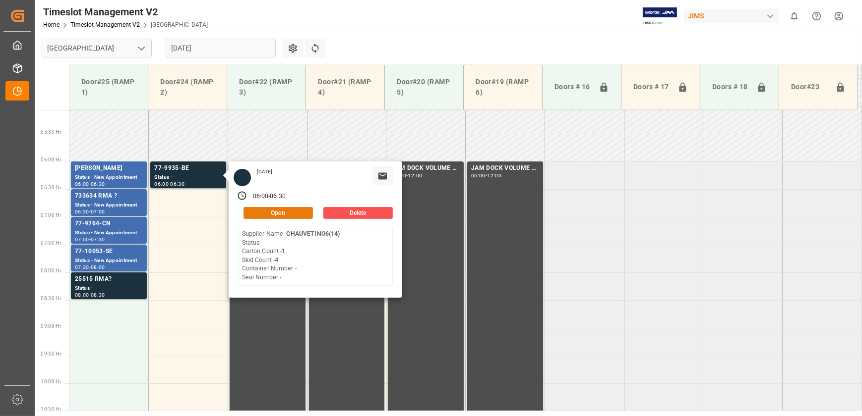
click at [268, 210] on button "Open" at bounding box center [277, 213] width 69 height 12
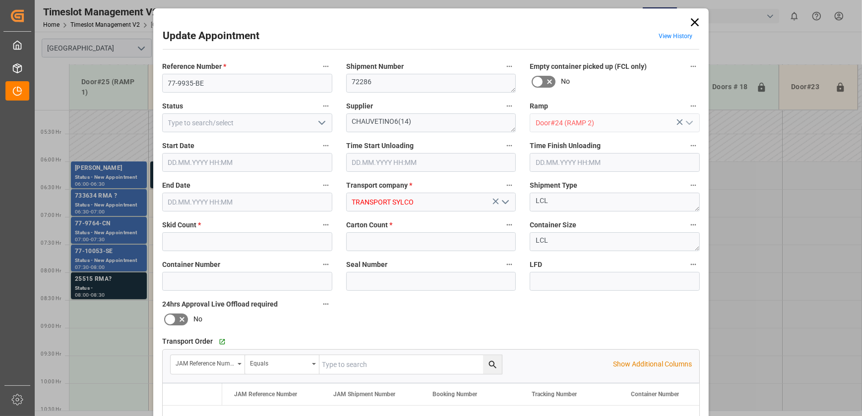
type input "4"
type input "1"
type input "[DATE] 06:00"
type input "[DATE] 06:30"
type input "[DATE] 11:45"
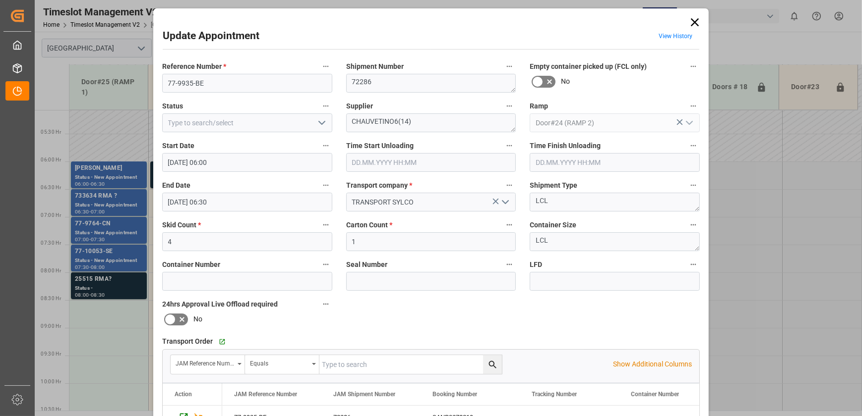
click at [322, 124] on icon "open menu" at bounding box center [322, 123] width 12 height 12
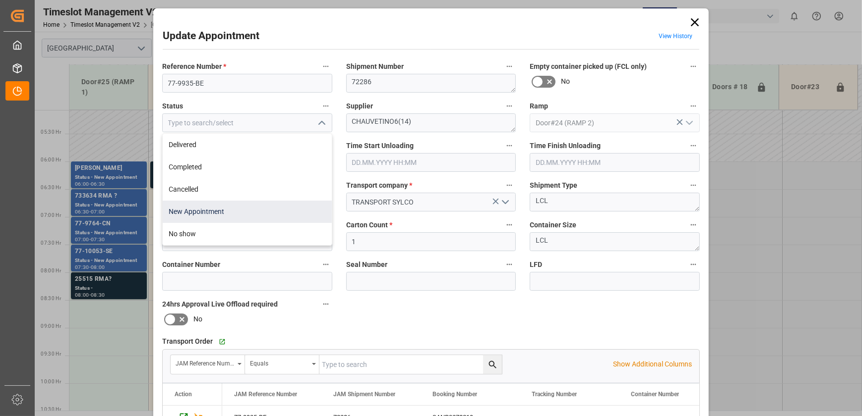
click at [253, 208] on div "New Appointment" at bounding box center [247, 212] width 169 height 22
type input "New Appointment"
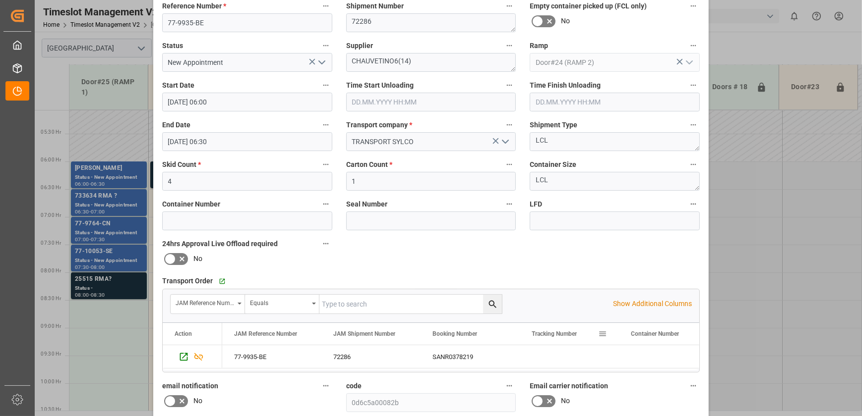
scroll to position [185, 0]
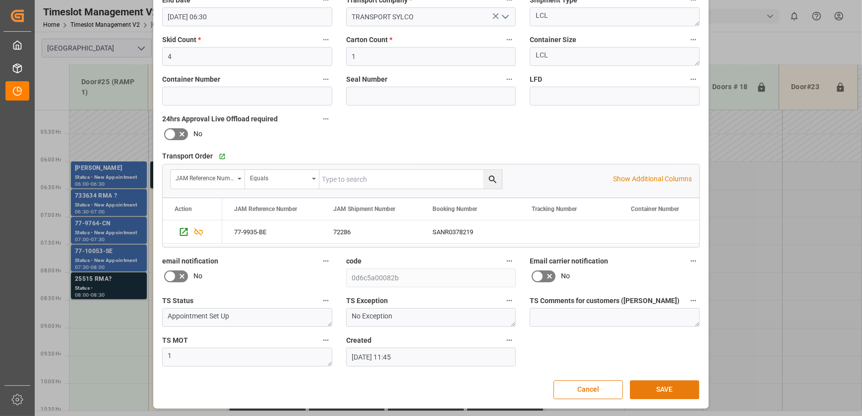
click at [640, 384] on button "SAVE" at bounding box center [664, 390] width 69 height 19
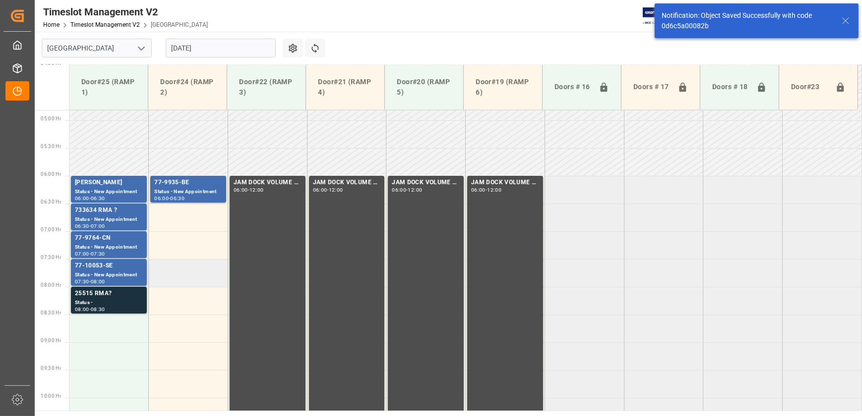
scroll to position [282, 0]
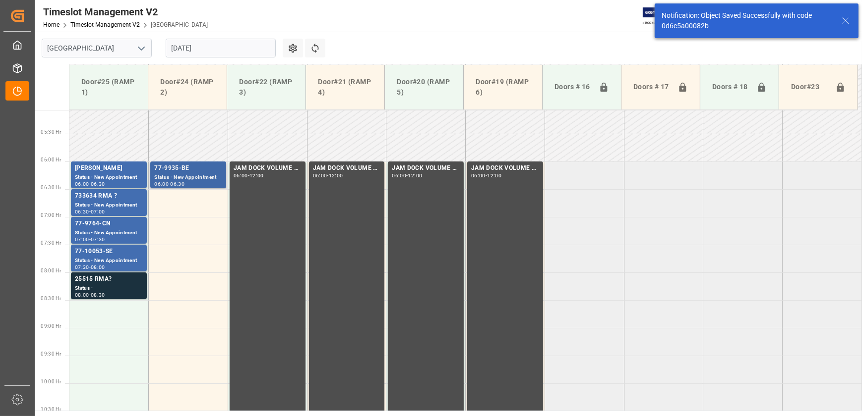
click at [189, 182] on div "06:00 - 06:30" at bounding box center [188, 184] width 68 height 5
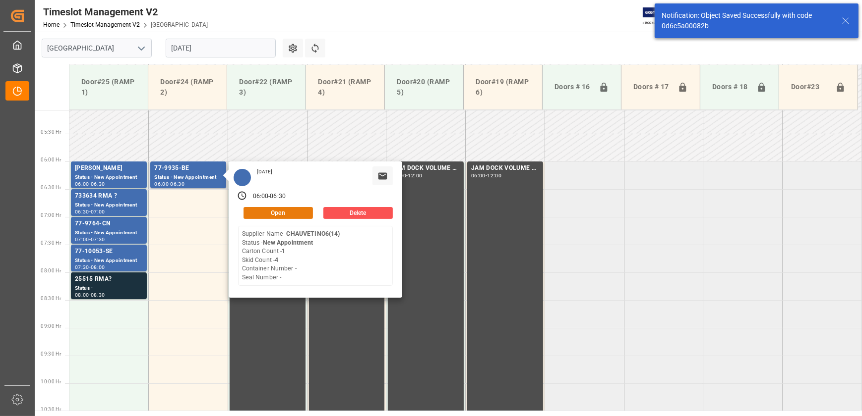
click at [254, 210] on button "Open" at bounding box center [277, 213] width 69 height 12
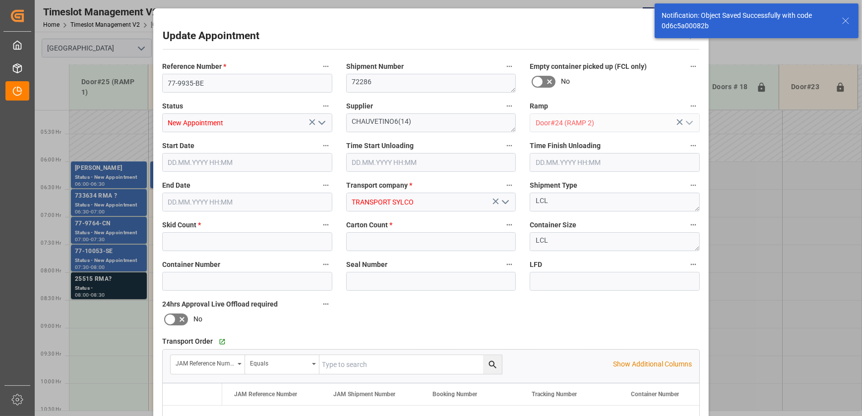
type input "4"
type input "1"
type input "[DATE] 06:00"
type input "[DATE] 06:30"
type input "[DATE] 11:45"
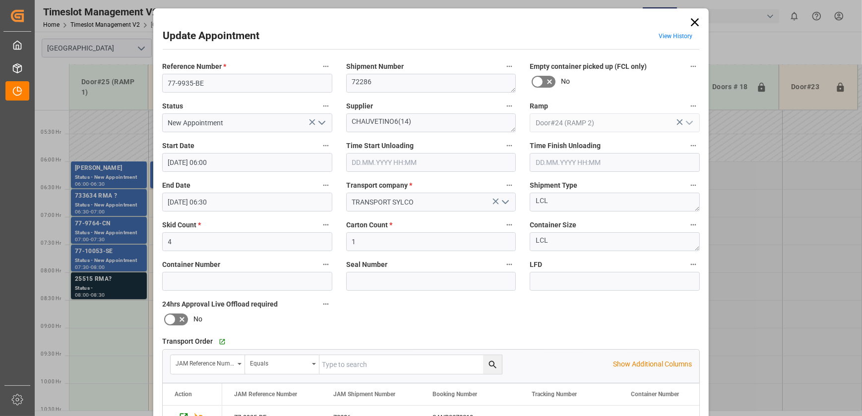
click at [697, 22] on icon at bounding box center [695, 22] width 14 height 14
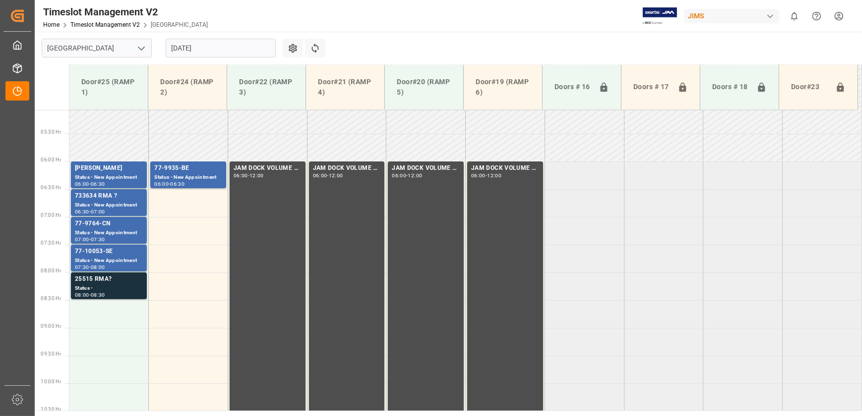
click at [211, 50] on input "[DATE]" at bounding box center [221, 48] width 110 height 19
